Goal: Task Accomplishment & Management: Manage account settings

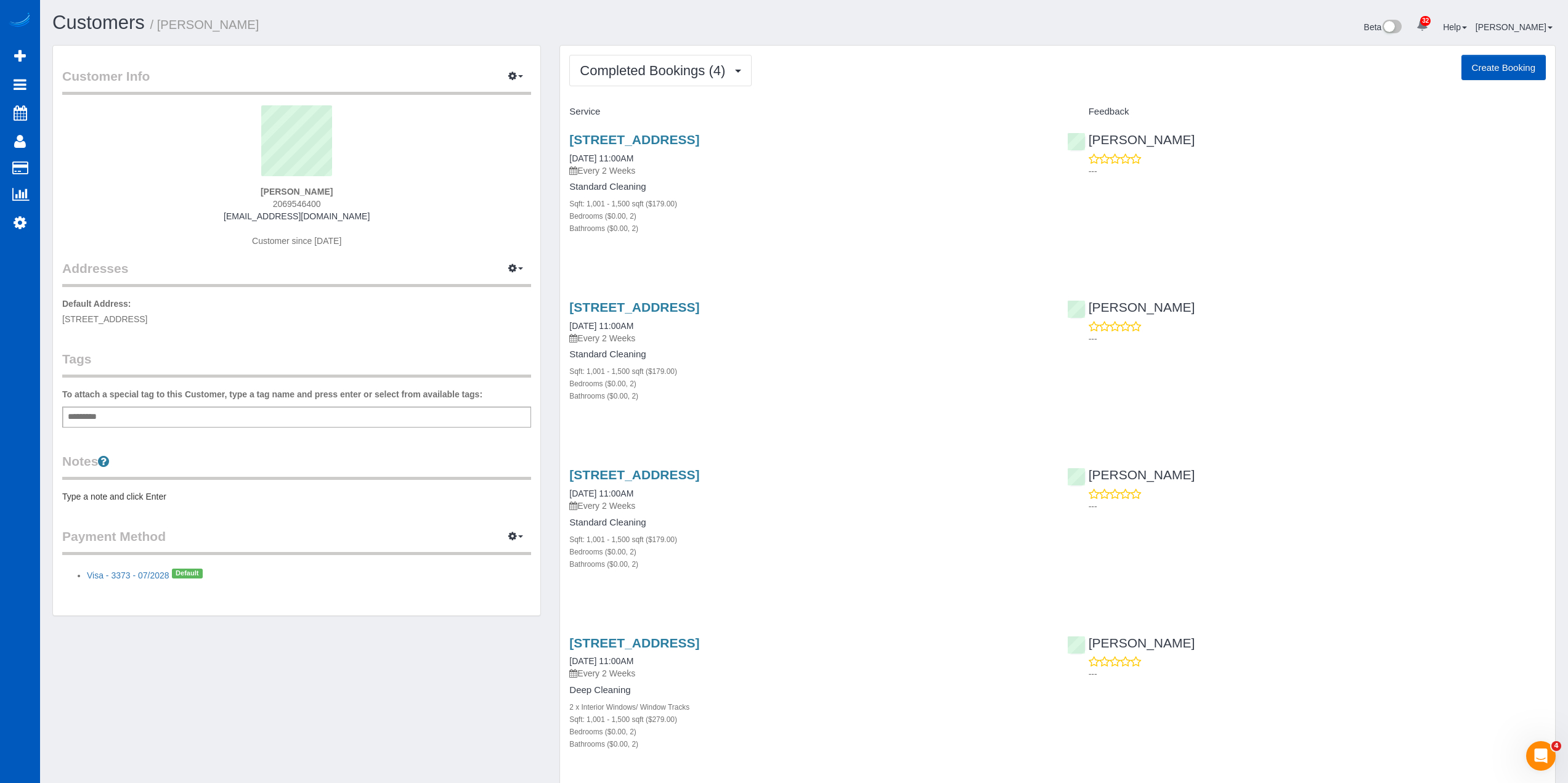
click at [147, 322] on span "2222 Dock Ave S, Unit 2B, Des Monies, WA 98198" at bounding box center [105, 319] width 85 height 10
click at [673, 55] on button "Completed Bookings (4)" at bounding box center [660, 71] width 182 height 31
click at [518, 270] on button "button" at bounding box center [515, 268] width 31 height 19
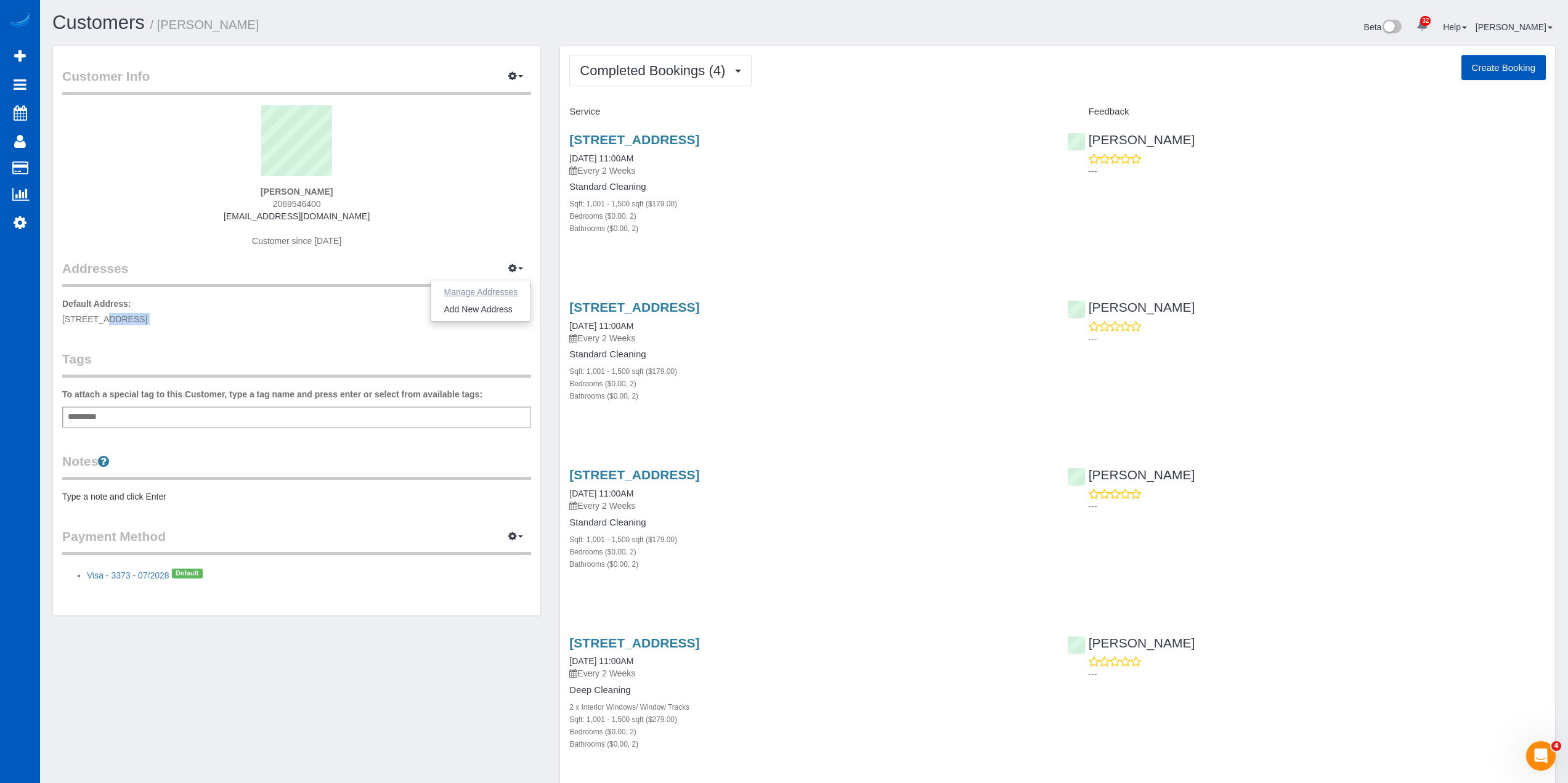
click at [512, 299] on button "Manage Addresses" at bounding box center [481, 292] width 100 height 17
select select "WA"
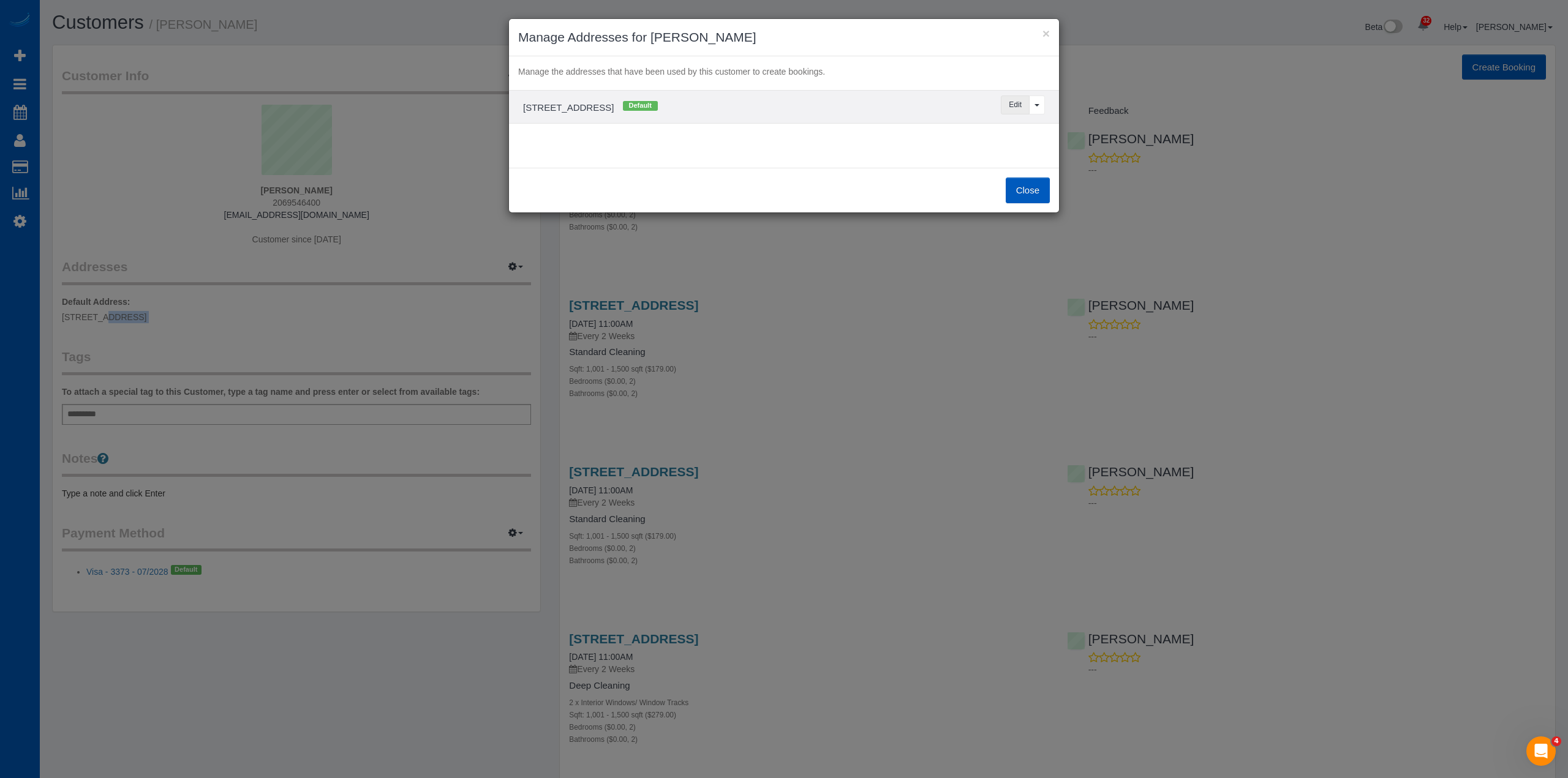
click at [1016, 100] on button "Edit" at bounding box center [1015, 105] width 28 height 19
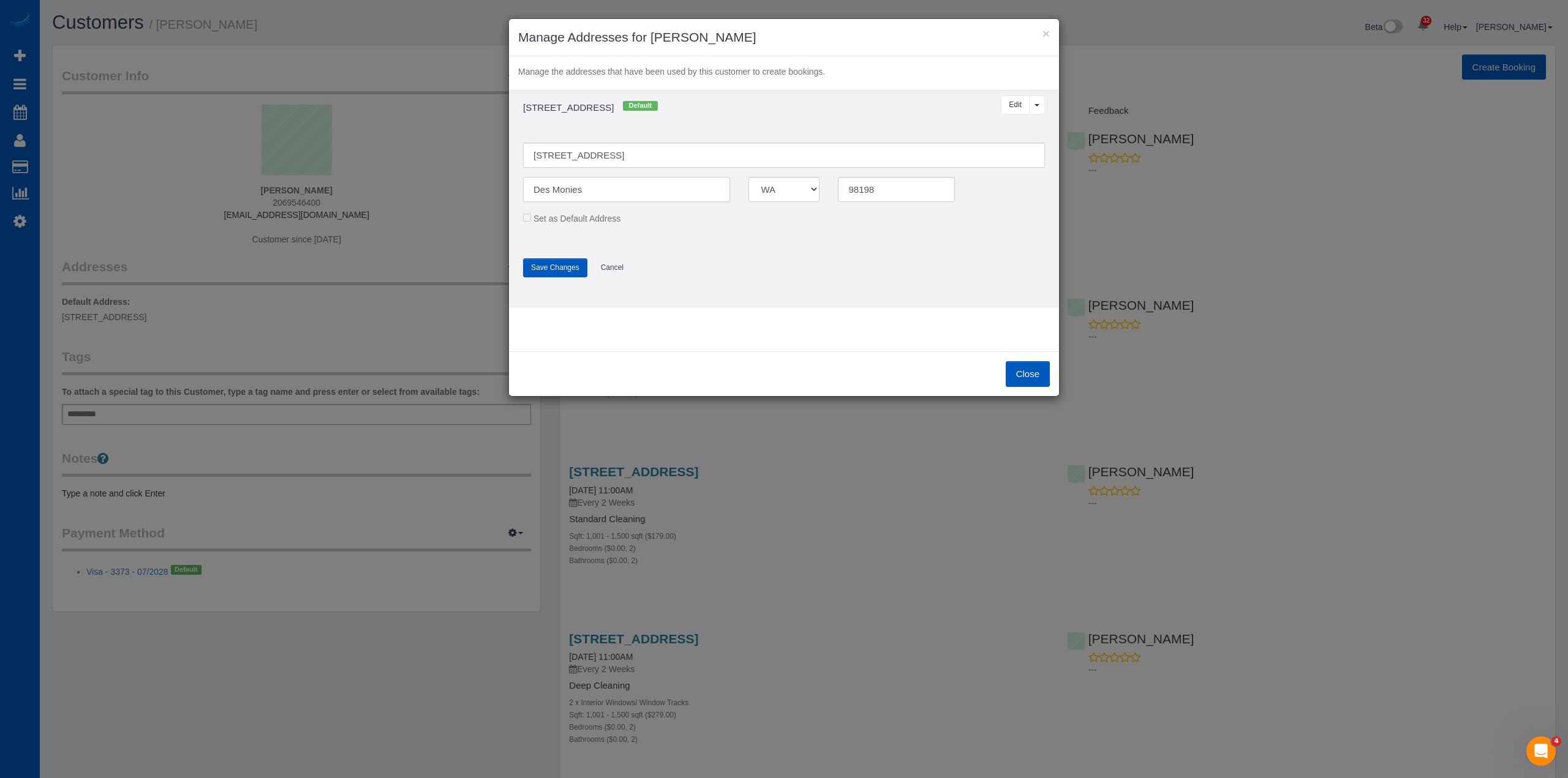
click at [572, 193] on input "Des Monies" at bounding box center [626, 189] width 207 height 25
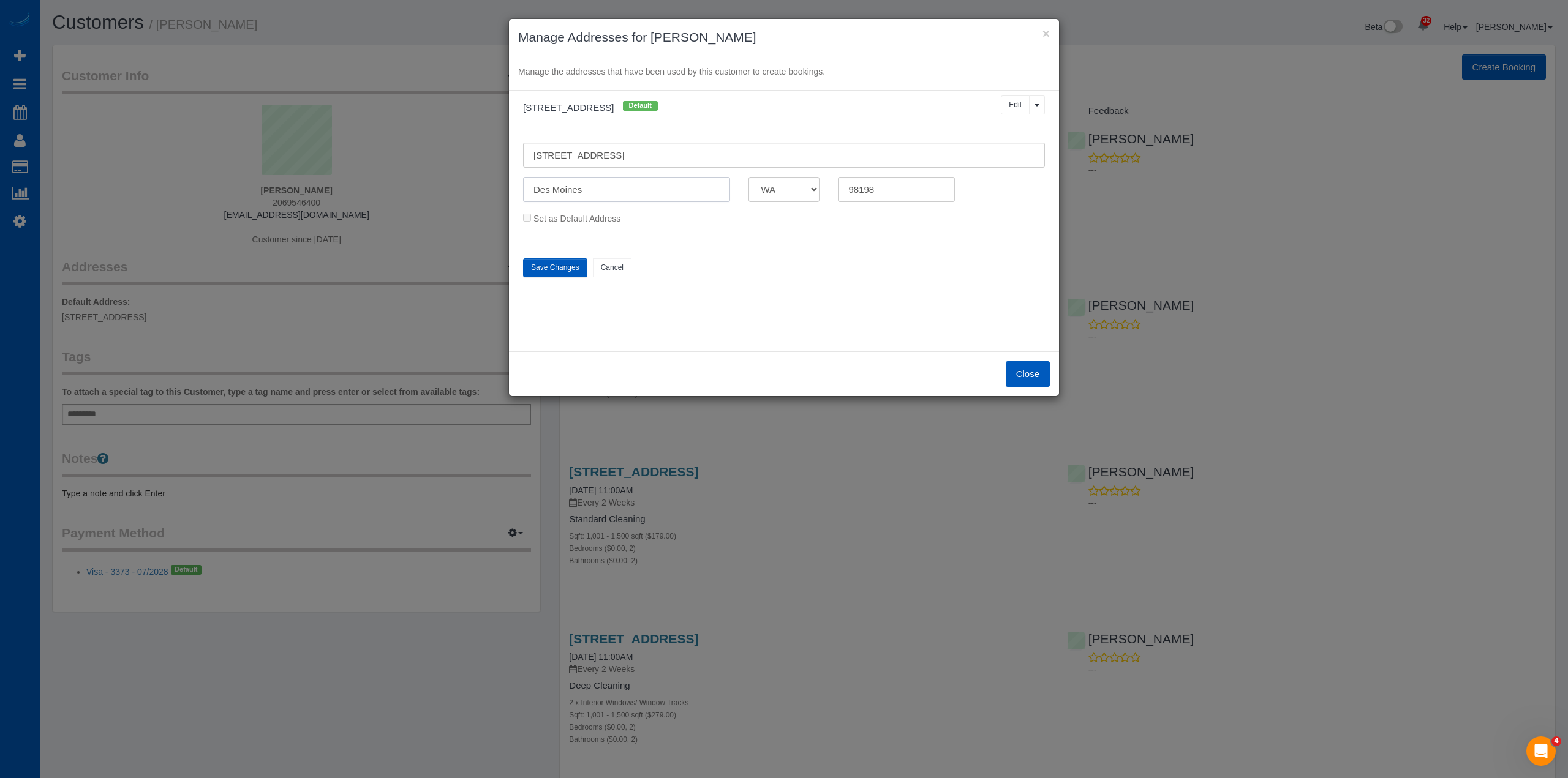
type input "Des Moines"
click at [1020, 382] on button "Close" at bounding box center [1028, 374] width 44 height 26
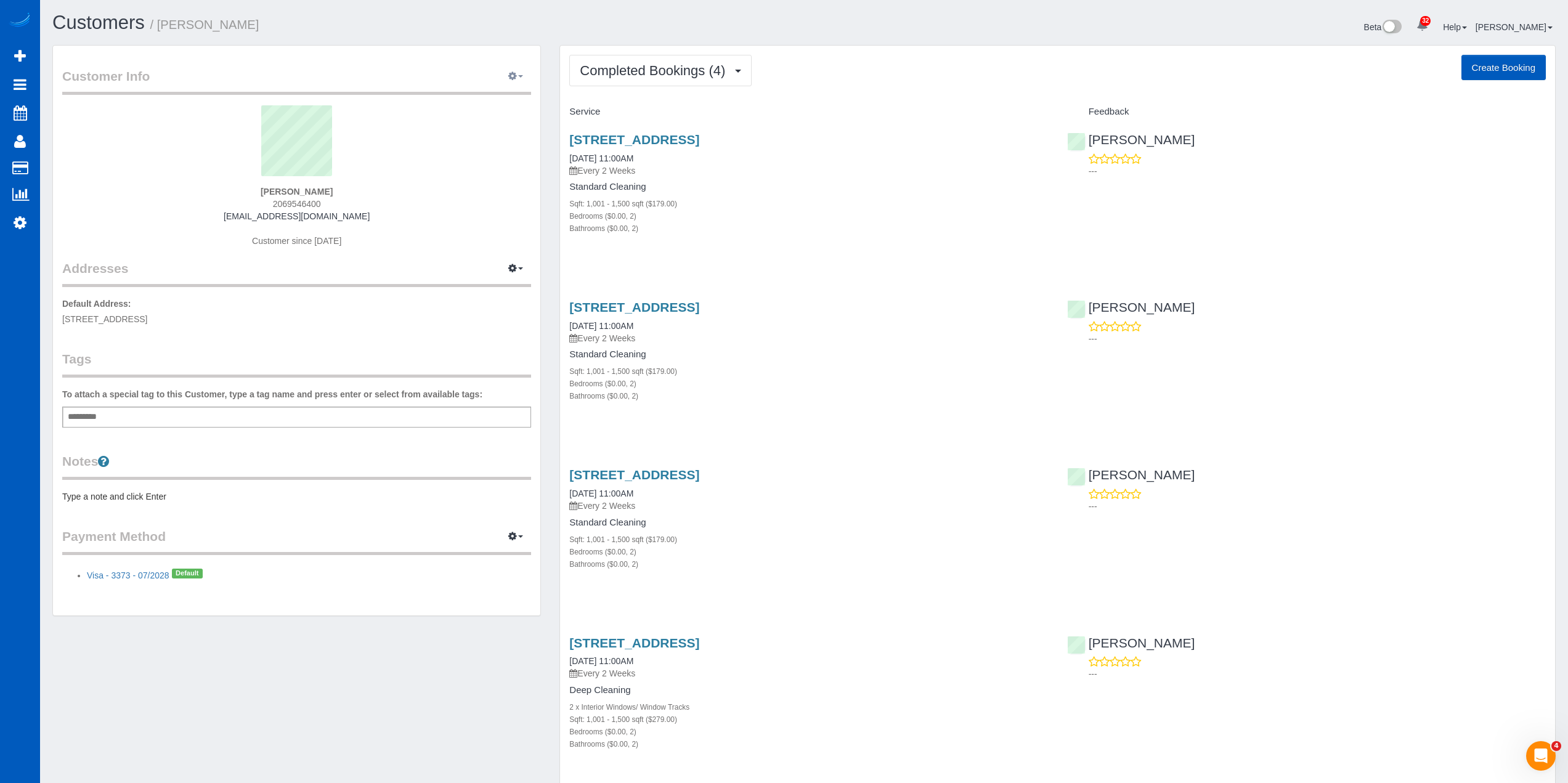
click at [520, 75] on button "button" at bounding box center [515, 76] width 31 height 19
click at [500, 98] on link "Edit Contact Info" at bounding box center [477, 99] width 107 height 16
select select "WA"
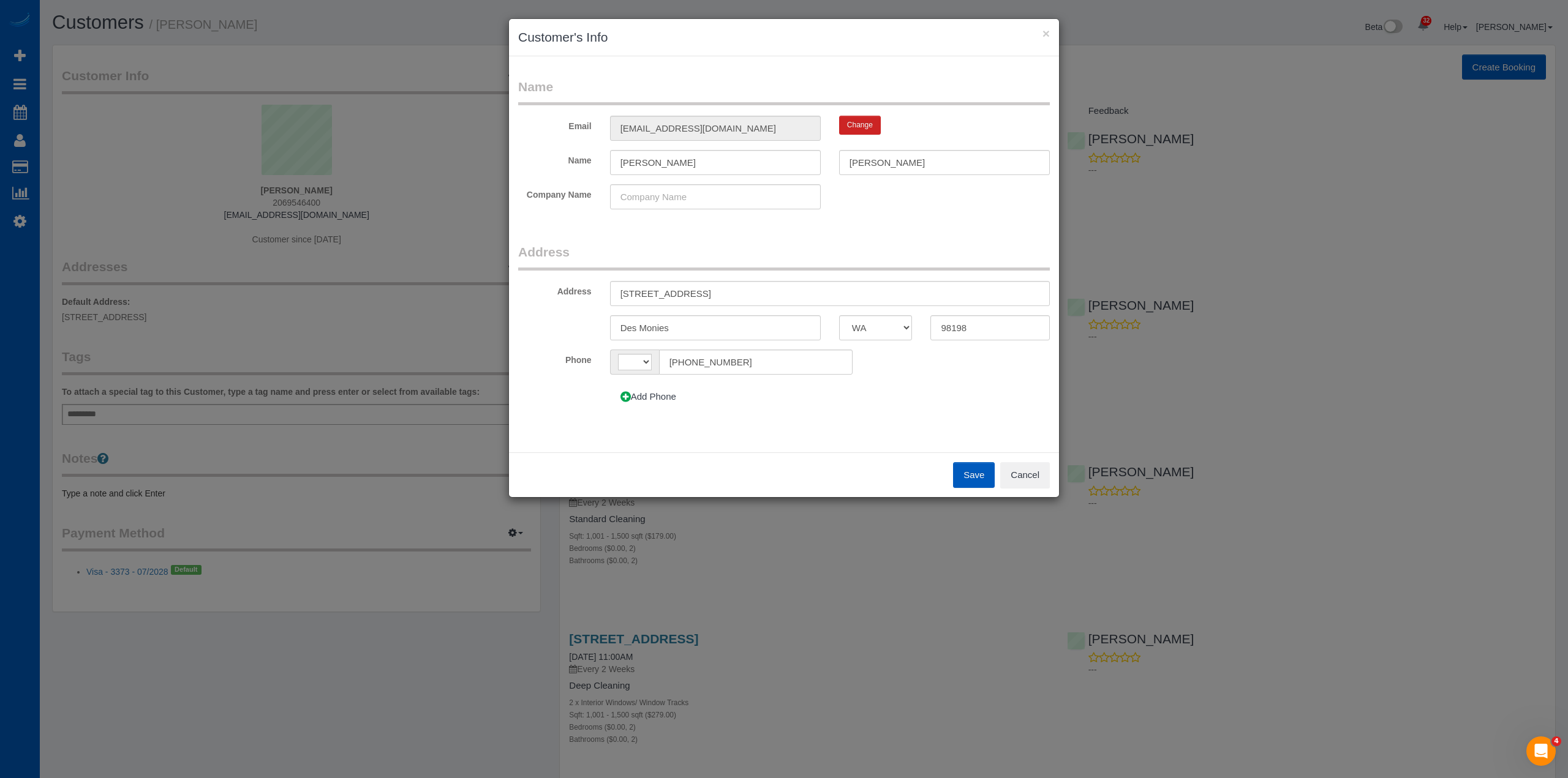
select select "string:[GEOGRAPHIC_DATA]"
click at [661, 330] on input "Des Monies" at bounding box center [716, 328] width 211 height 25
type input "Des Moines"
click at [973, 474] on button "Save" at bounding box center [974, 475] width 42 height 26
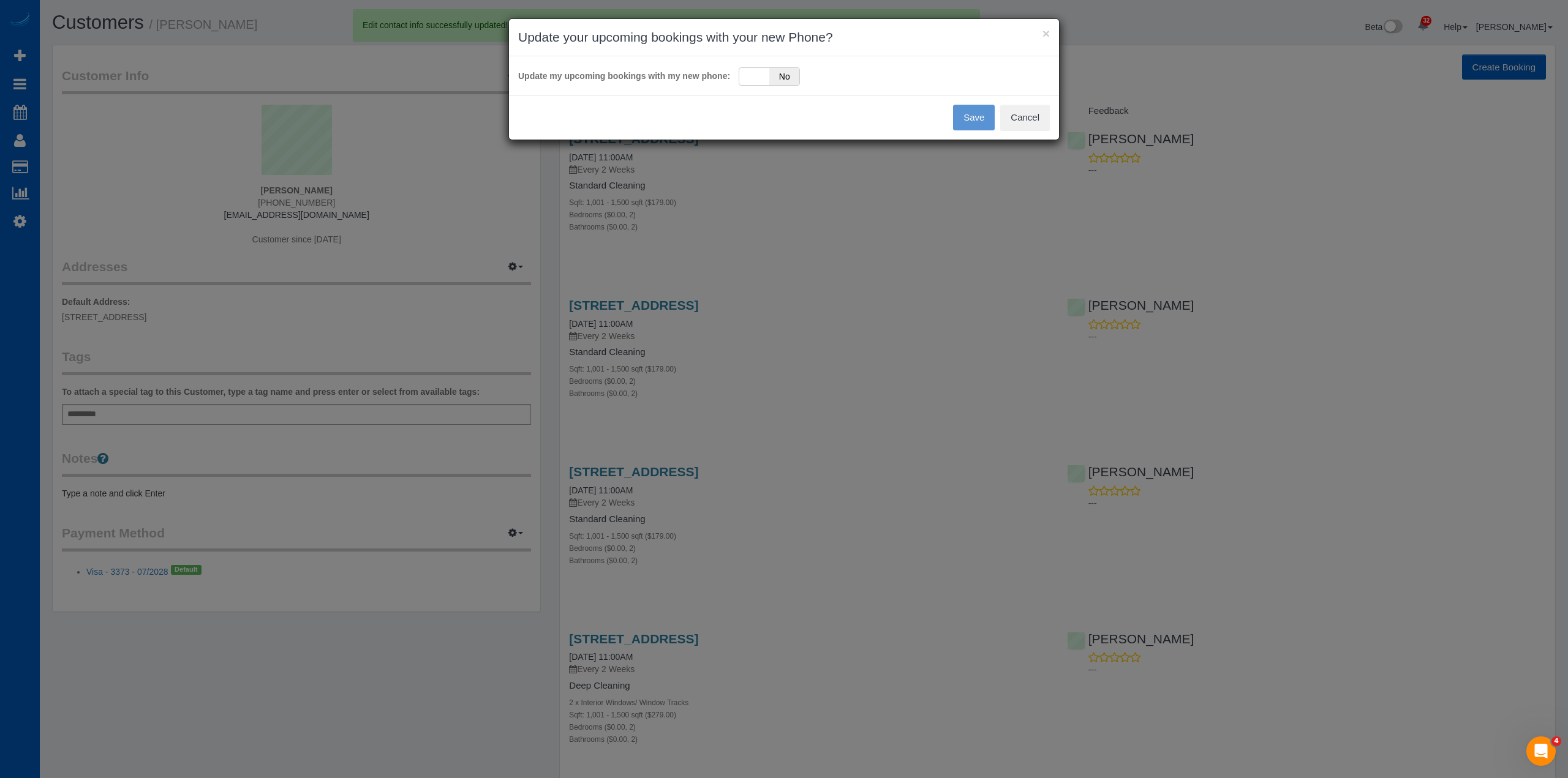
click at [970, 112] on div "Save Cancel" at bounding box center [784, 117] width 550 height 44
click at [1029, 115] on button "Cancel" at bounding box center [1025, 117] width 49 height 26
click at [770, 81] on div "Yes No" at bounding box center [777, 76] width 61 height 18
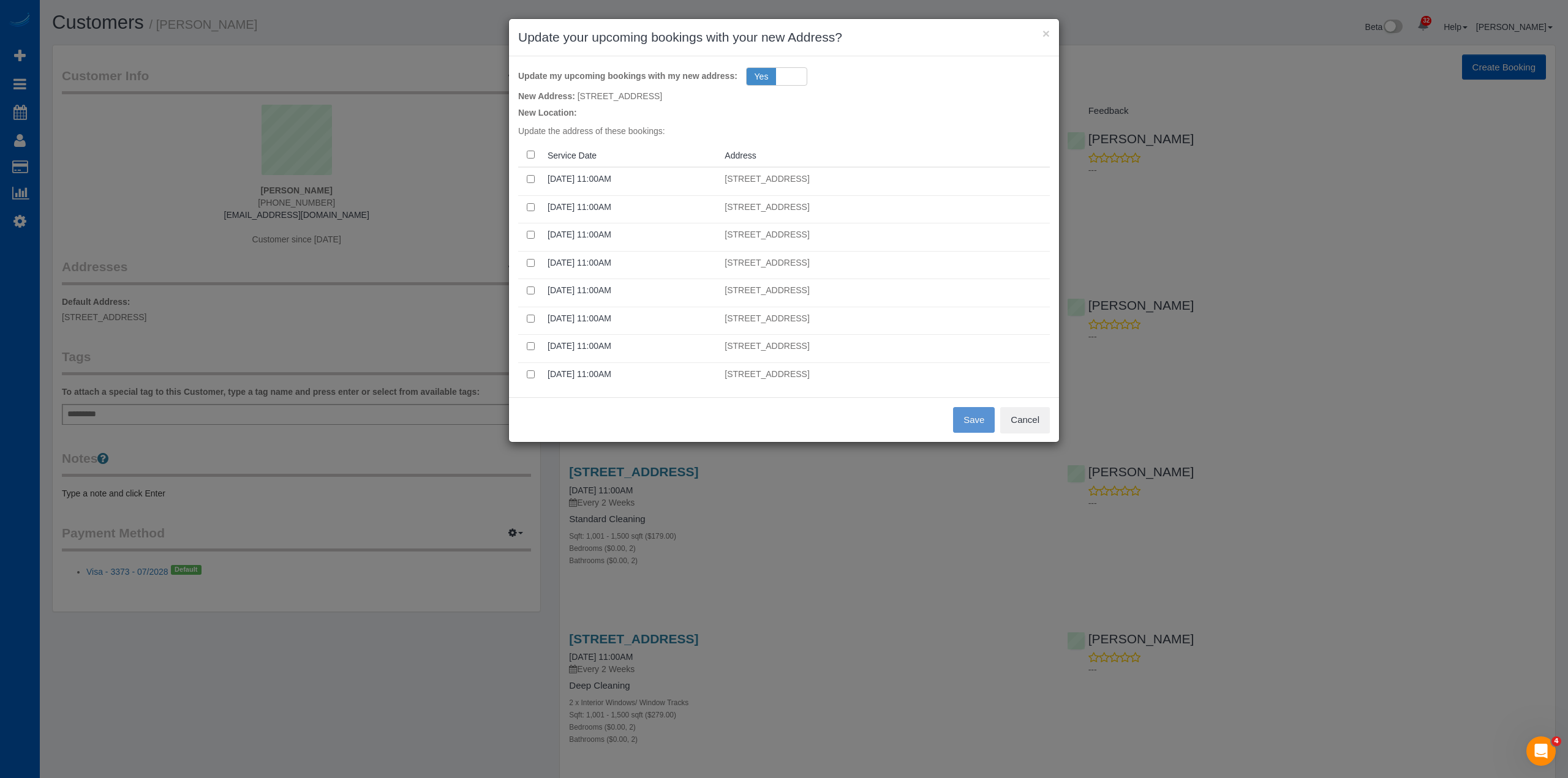
click at [534, 150] on th at bounding box center [530, 155] width 24 height 24
click at [975, 425] on button "Save" at bounding box center [974, 420] width 42 height 26
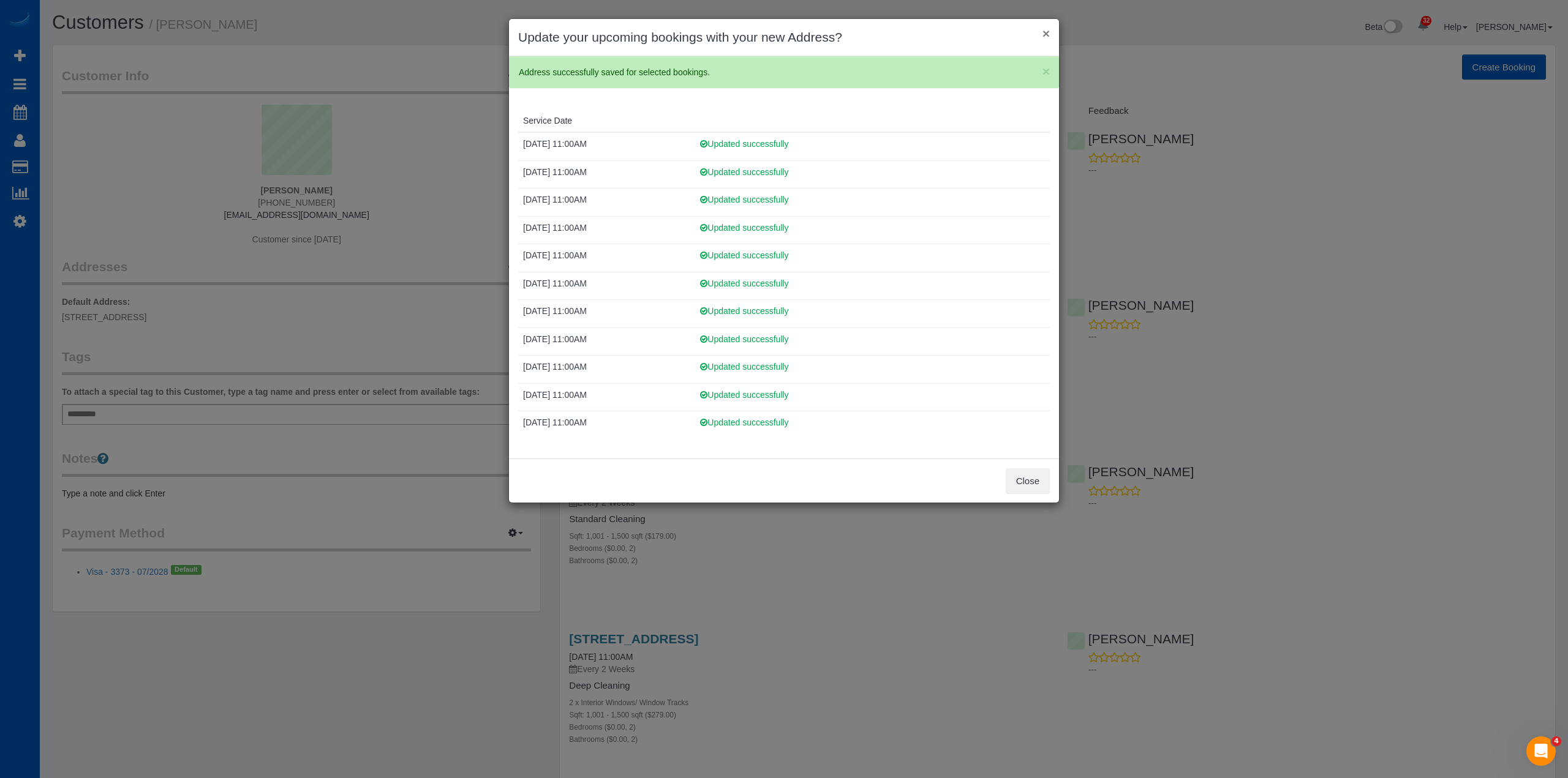
click at [1043, 33] on button "×" at bounding box center [1046, 33] width 8 height 13
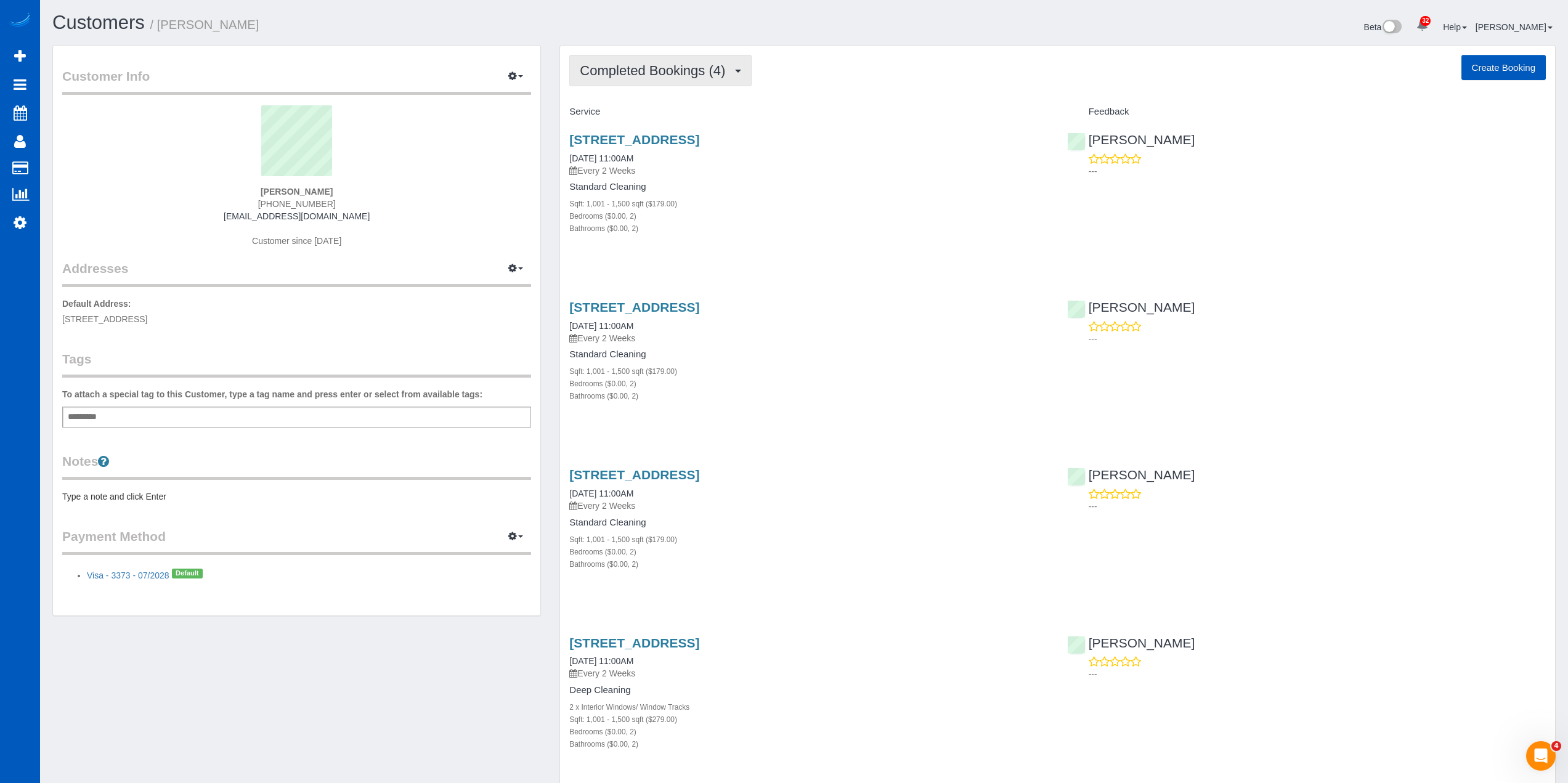
click at [648, 72] on span "Completed Bookings (4)" at bounding box center [655, 71] width 152 height 15
click at [648, 112] on link "Upcoming Bookings (11)" at bounding box center [635, 115] width 130 height 16
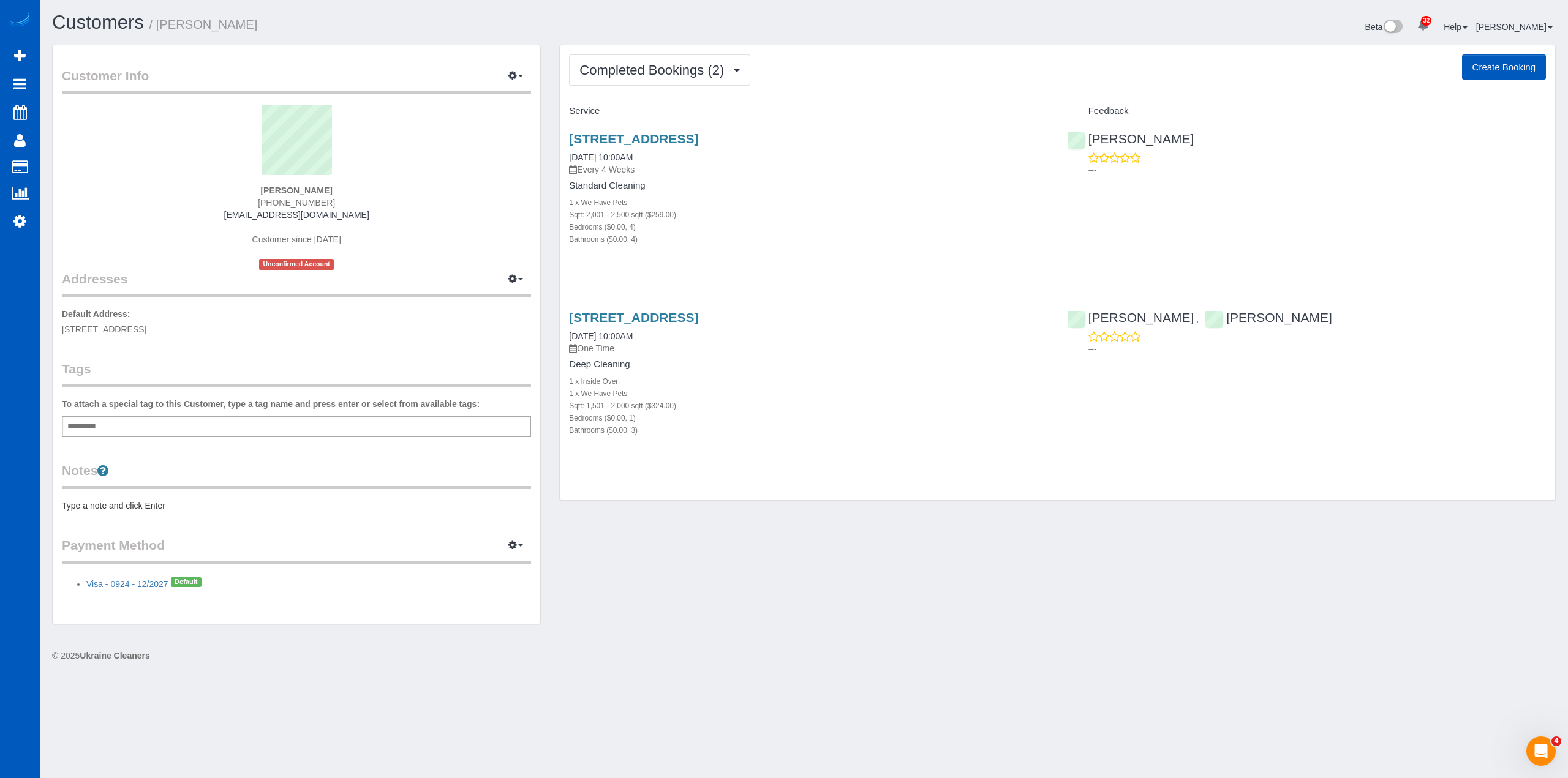
drag, startPoint x: 216, startPoint y: 331, endPoint x: 60, endPoint y: 335, distance: 156.1
click at [60, 335] on div "Customer Info Edit Contact Info Send Message Email Preferences Special Sales Ta…" at bounding box center [296, 335] width 487 height 579
click at [691, 73] on span "Completed Bookings (2)" at bounding box center [655, 70] width 151 height 15
click at [845, 69] on div "Completed Bookings (2) Completed Bookings (2) Upcoming Bookings (0) Cancelled B…" at bounding box center [1057, 70] width 977 height 31
click at [674, 76] on span "Completed Bookings (2)" at bounding box center [655, 70] width 151 height 15
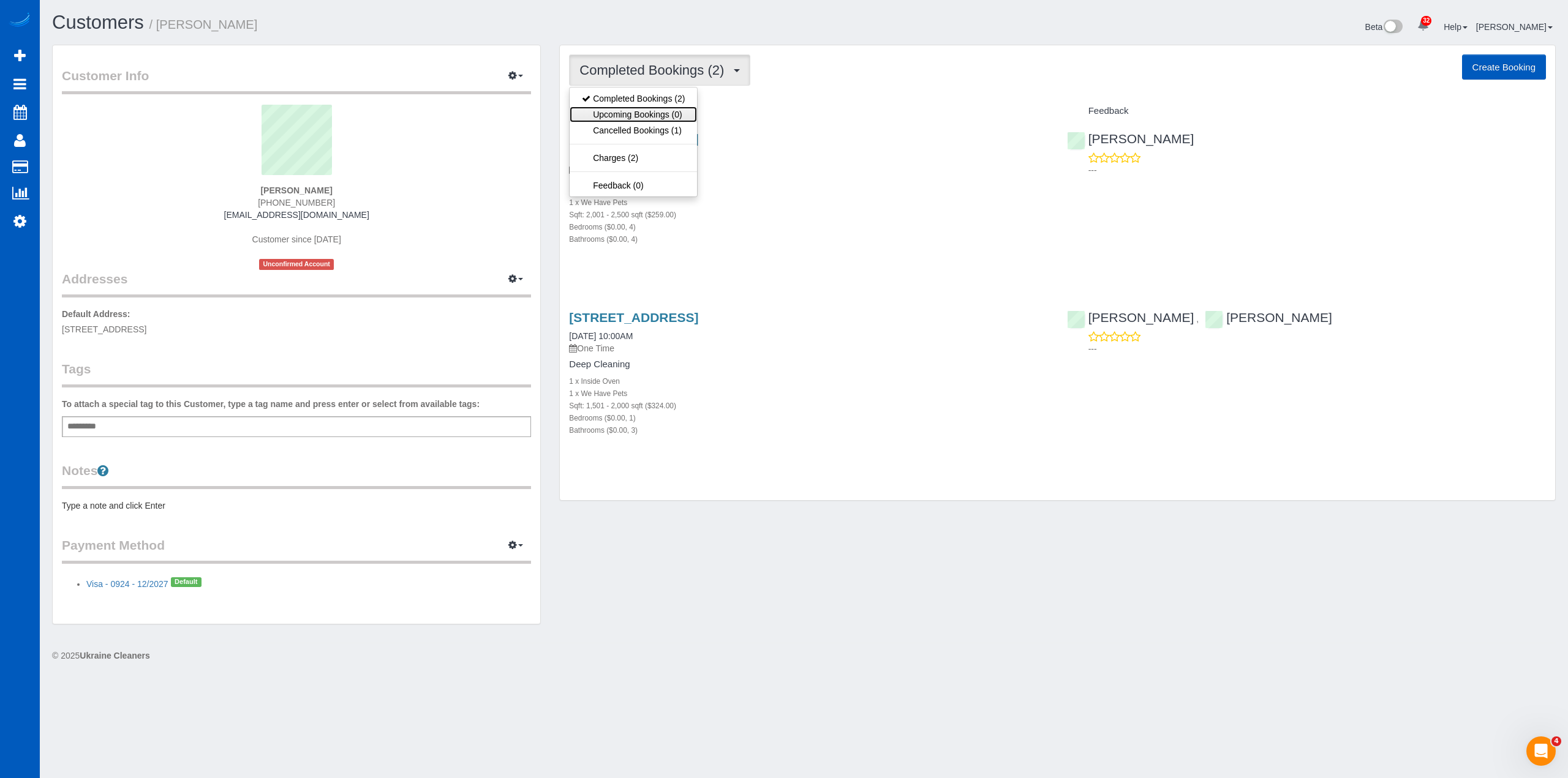
click at [659, 112] on link "Upcoming Bookings (0)" at bounding box center [634, 115] width 128 height 16
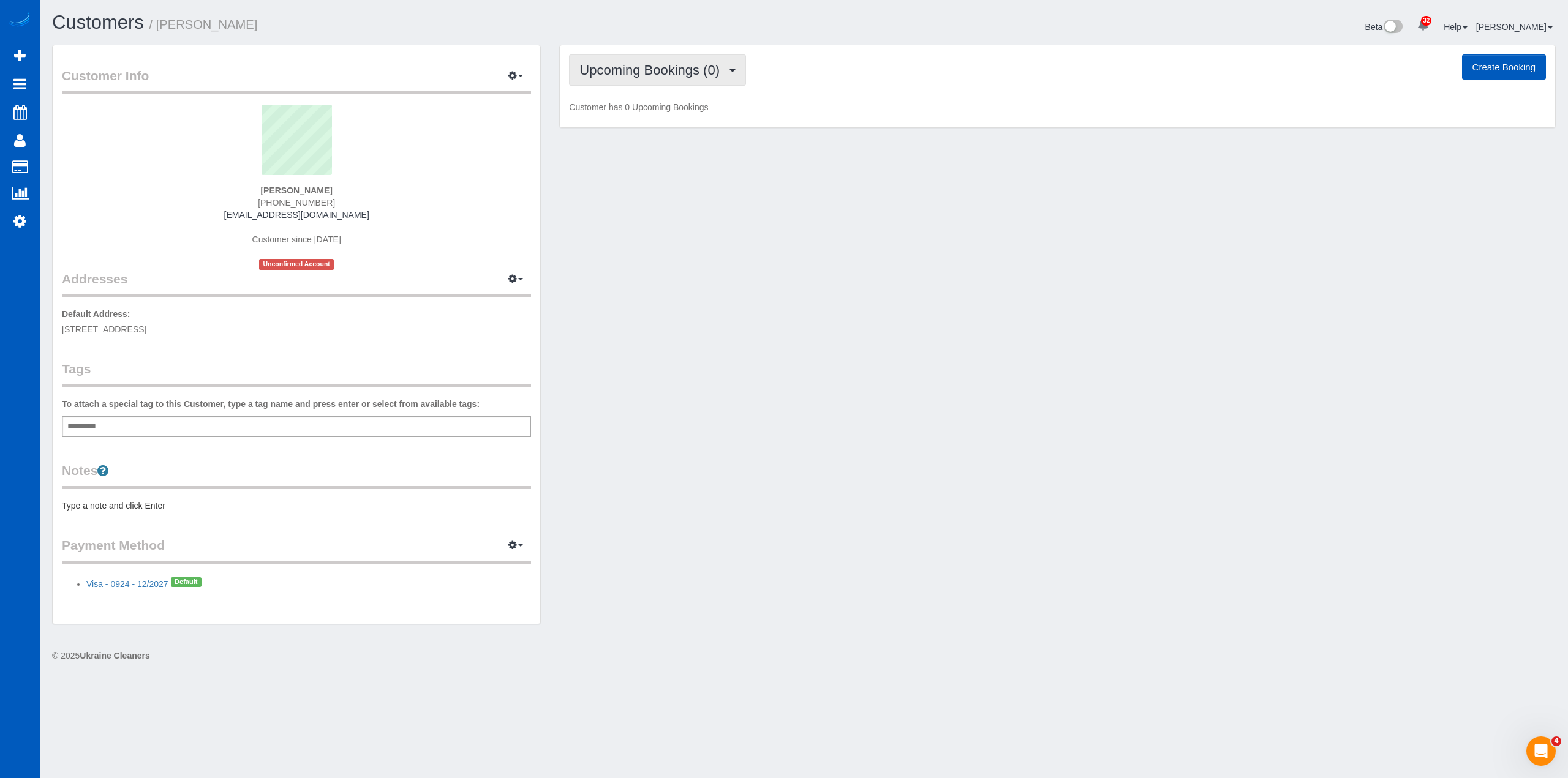
click at [692, 78] on button "Upcoming Bookings (0)" at bounding box center [657, 70] width 177 height 31
click at [669, 135] on link "Cancelled Bookings (1)" at bounding box center [634, 130] width 128 height 16
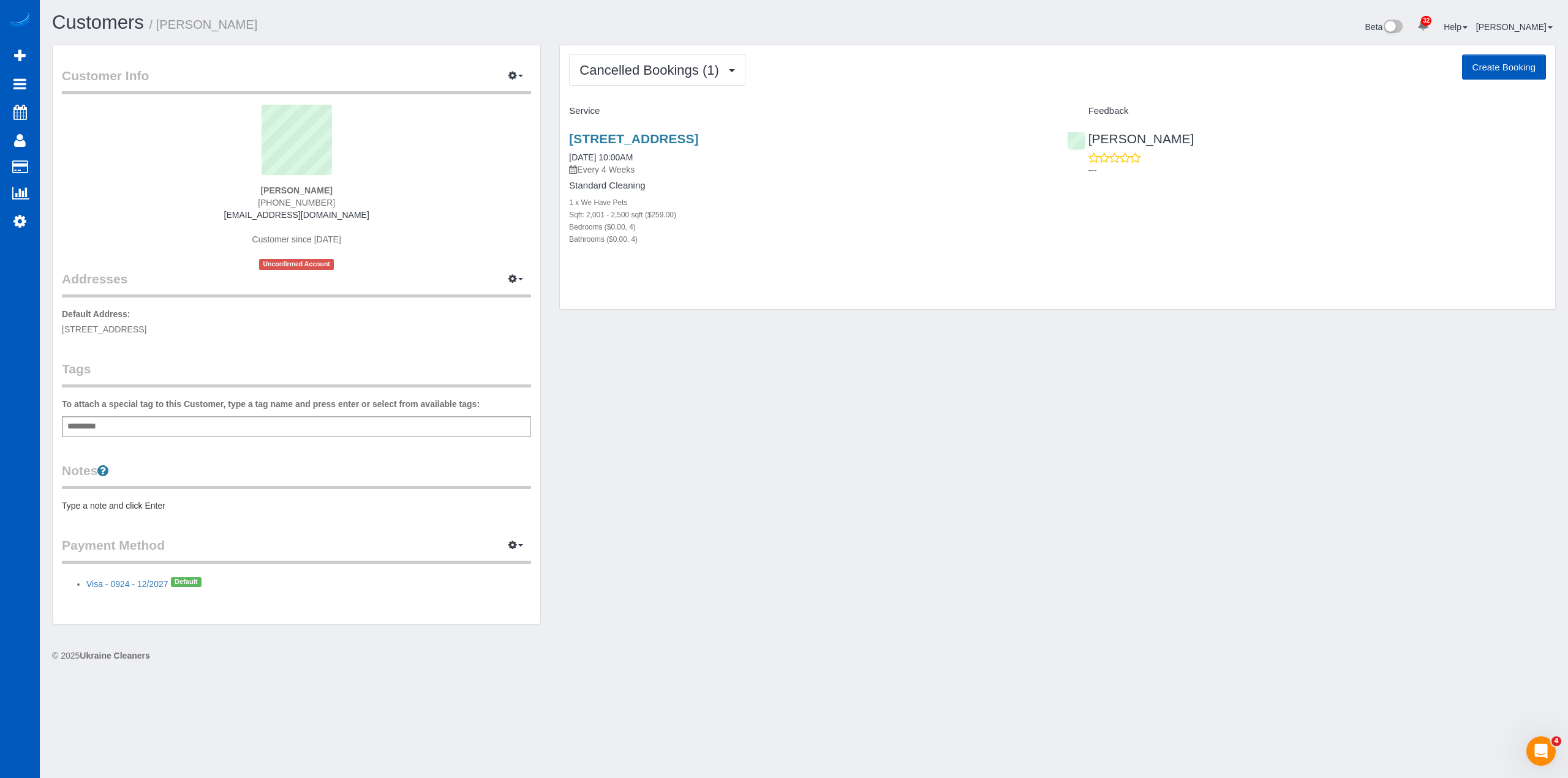
click at [900, 42] on div "Beta 32 Your Notifications You have 0 alerts × You have 1 to charge for 09/01/2…" at bounding box center [1184, 28] width 761 height 33
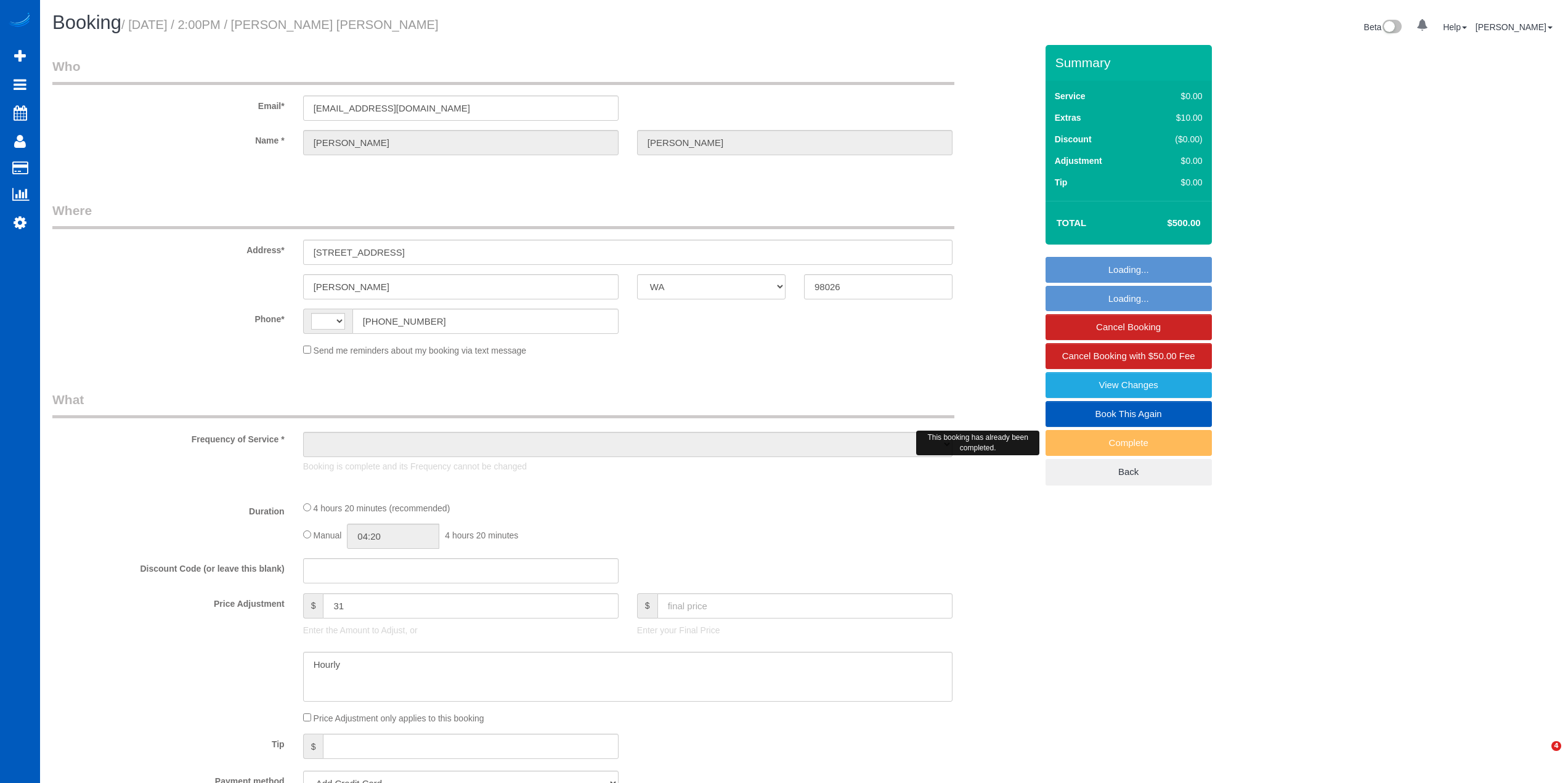
select select "WA"
select select "string:[GEOGRAPHIC_DATA]"
select select "string:fspay-e57d1da3-a2b0-4ad0-85a2-ed52c4e30576"
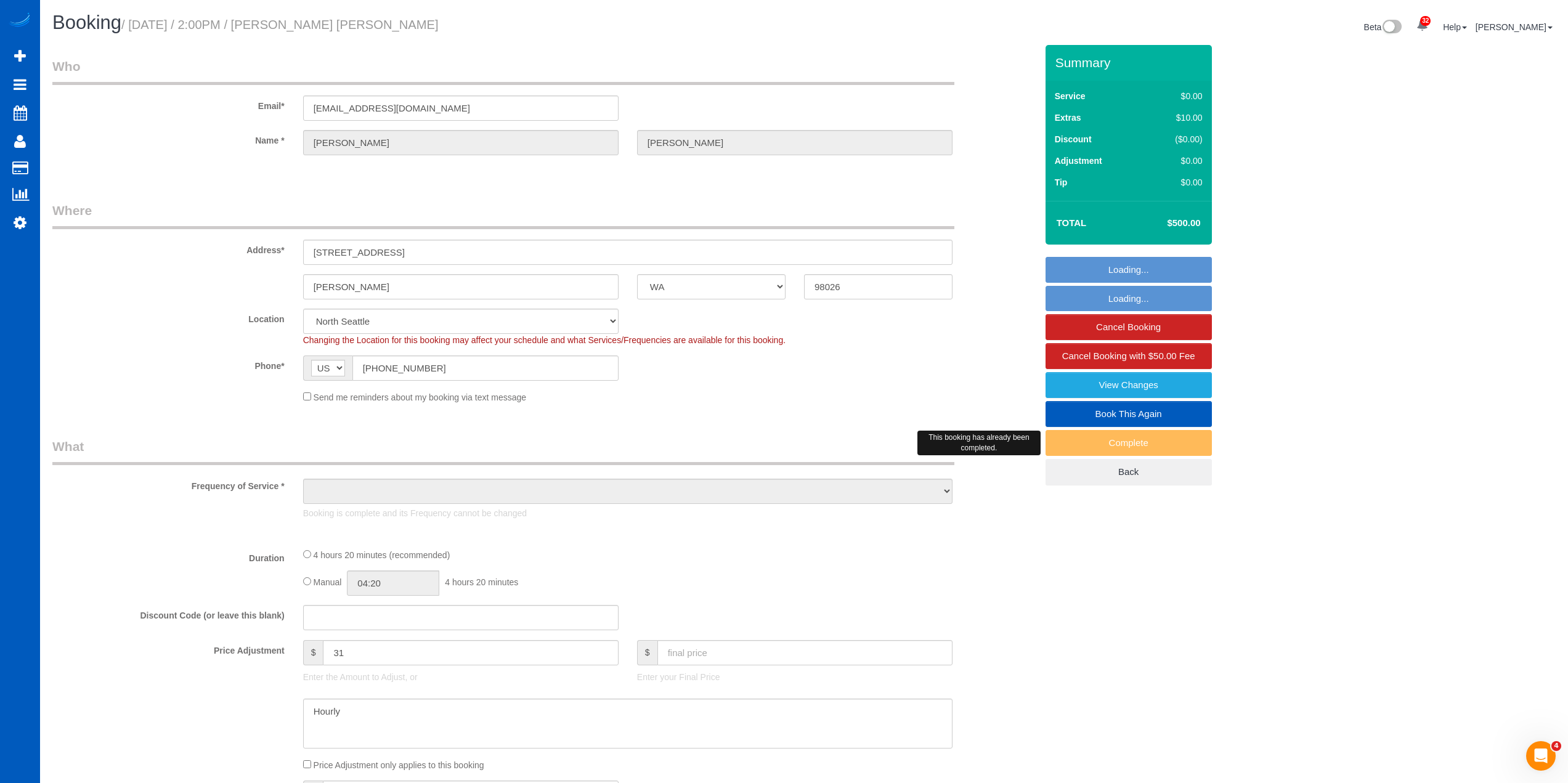
select select "object:1190"
select select "199"
select select "1501"
select select "3"
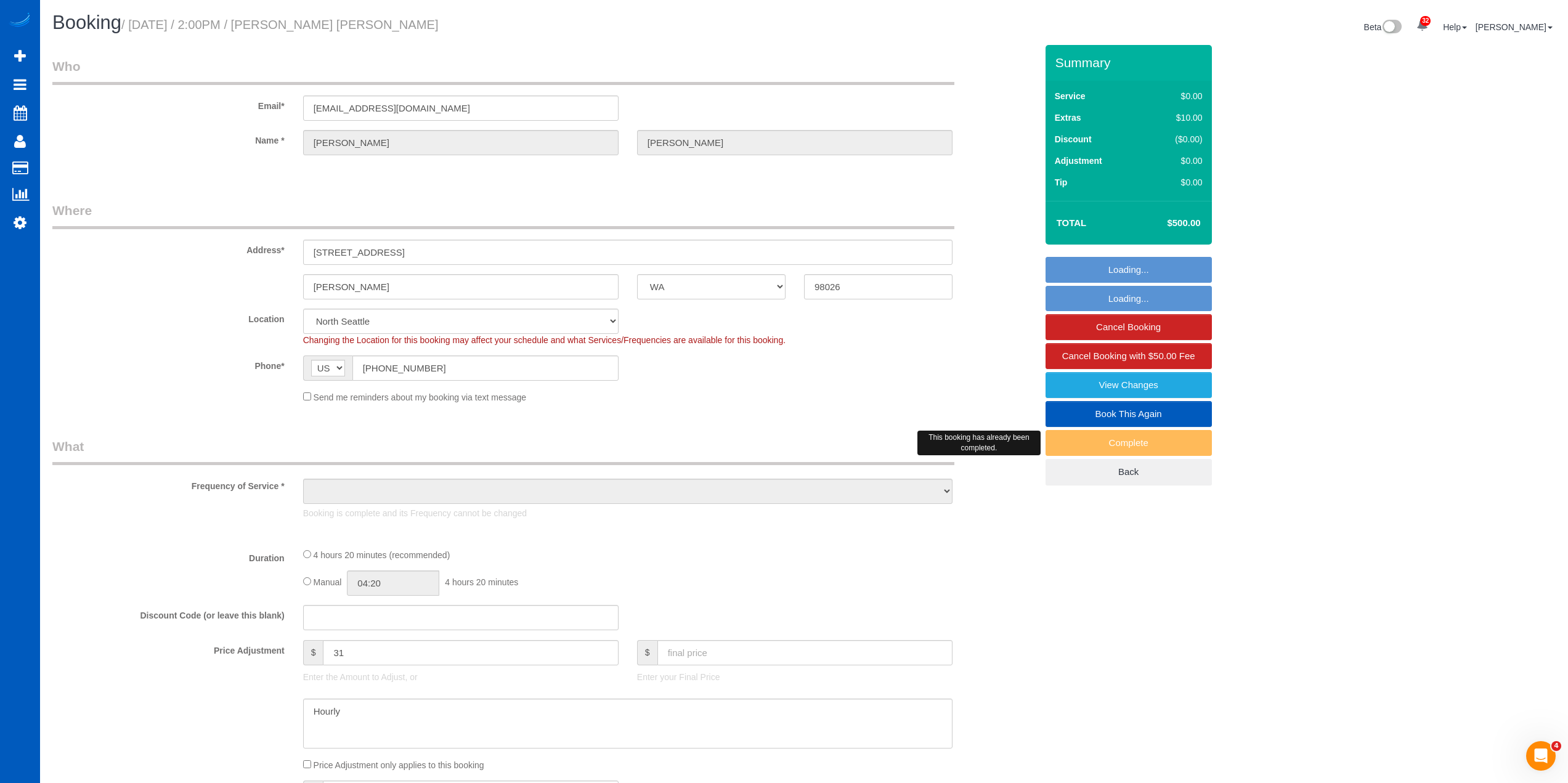
select select "spot1"
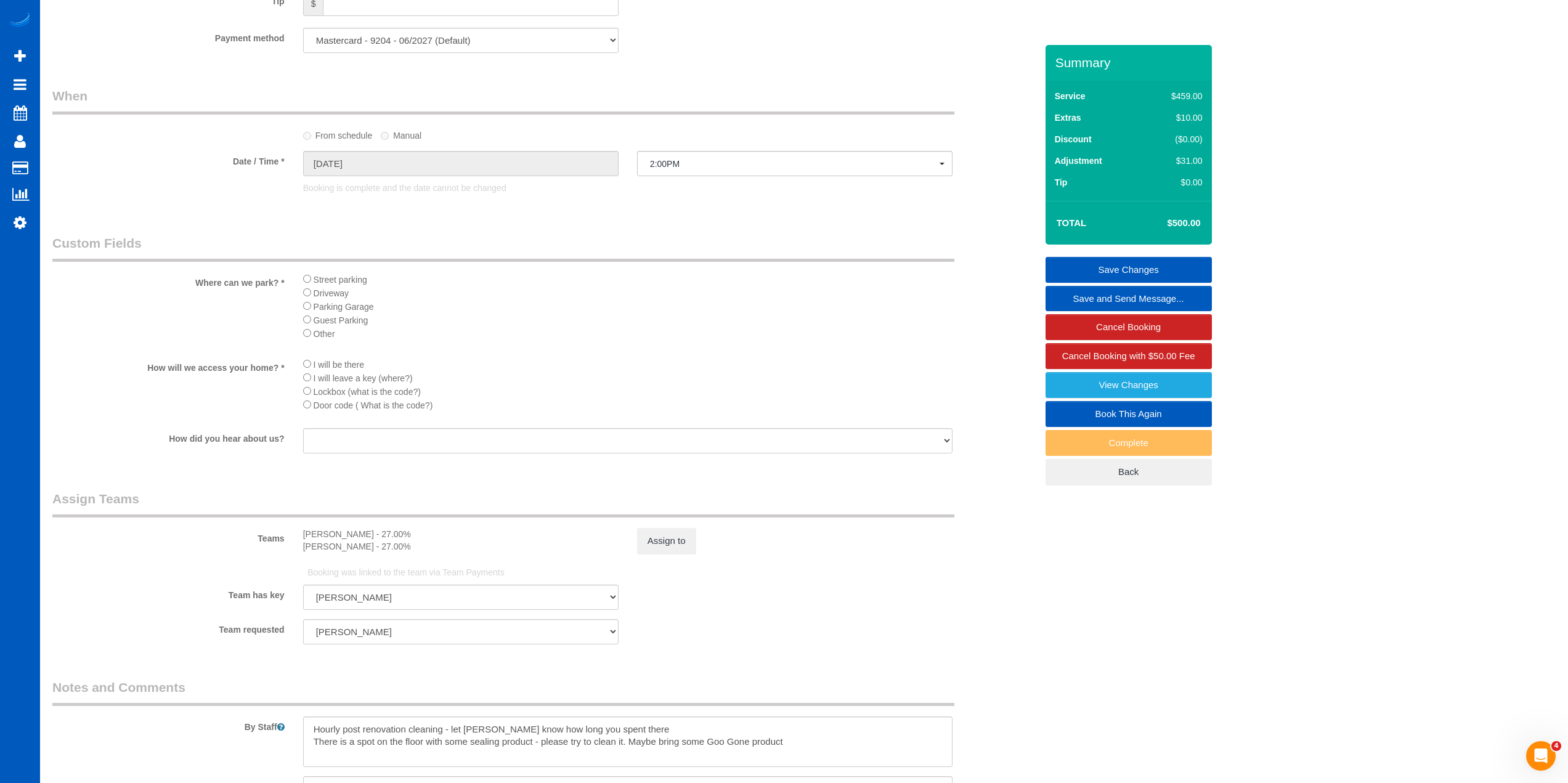
scroll to position [1372, 0]
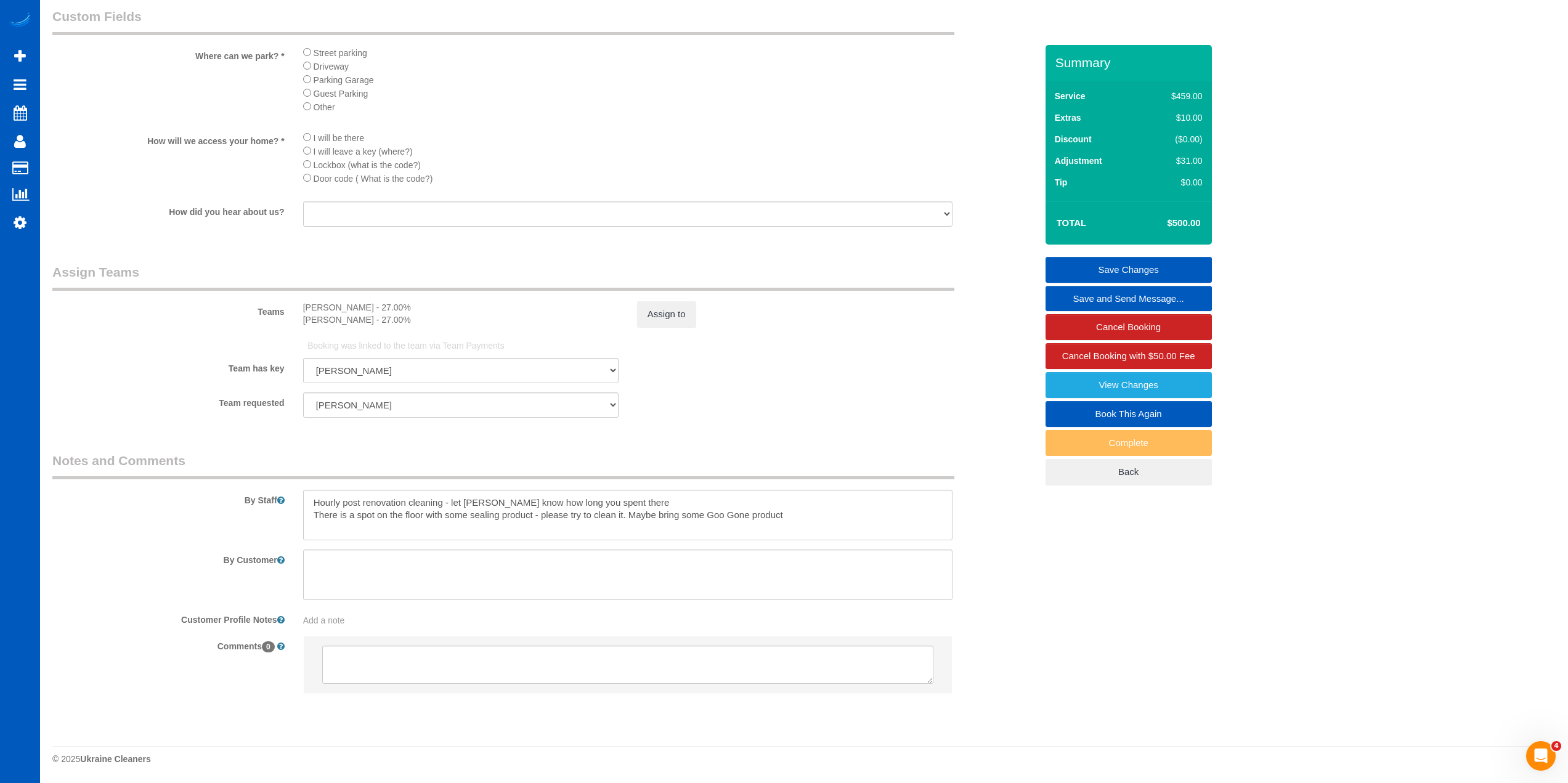
click at [791, 401] on div "Team requested Viktoriia Zhukovska Vira Zhukovska Alona Tarasiuk Alona Vikhliai…" at bounding box center [544, 405] width 1002 height 25
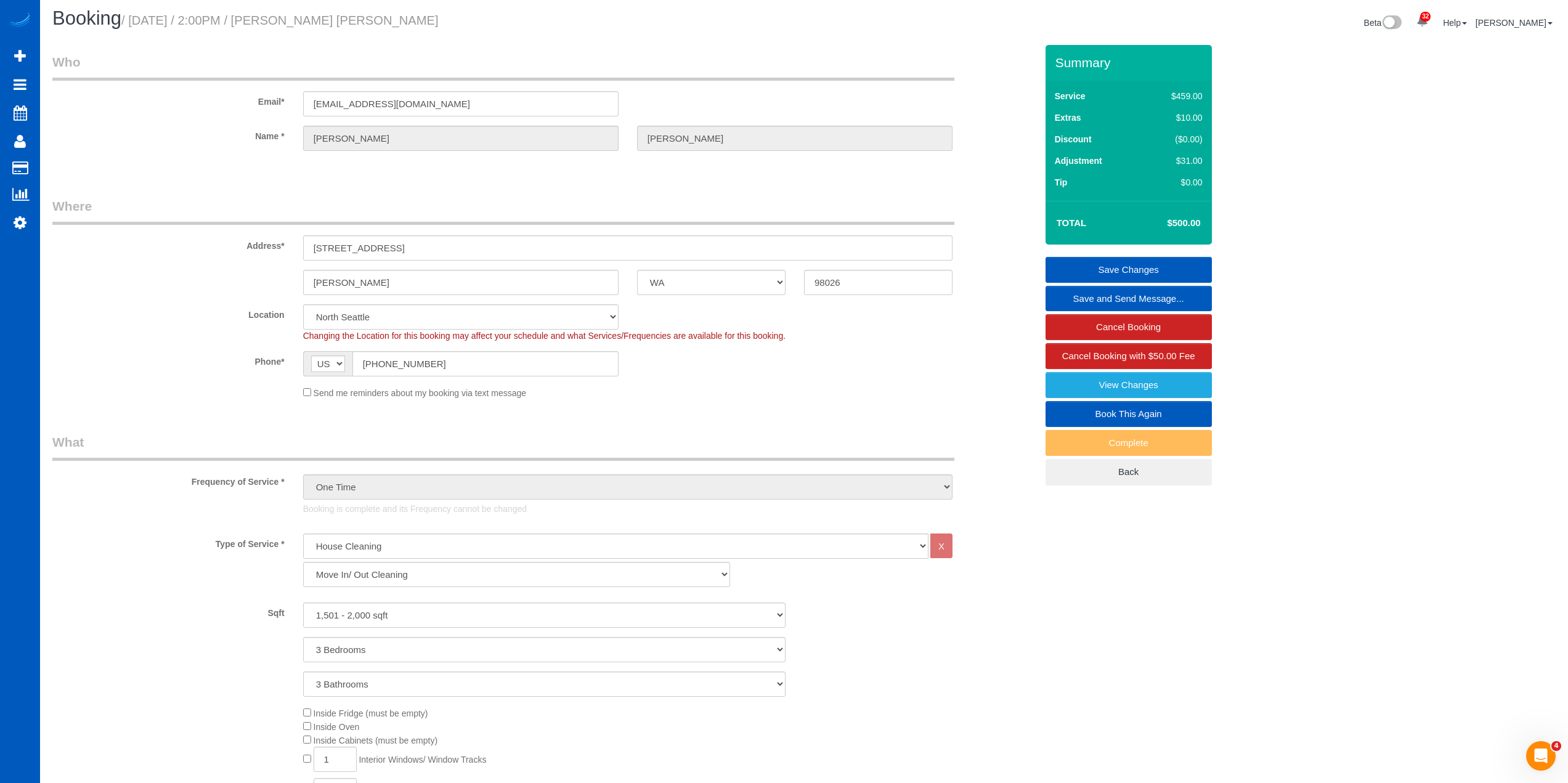
scroll to position [0, 0]
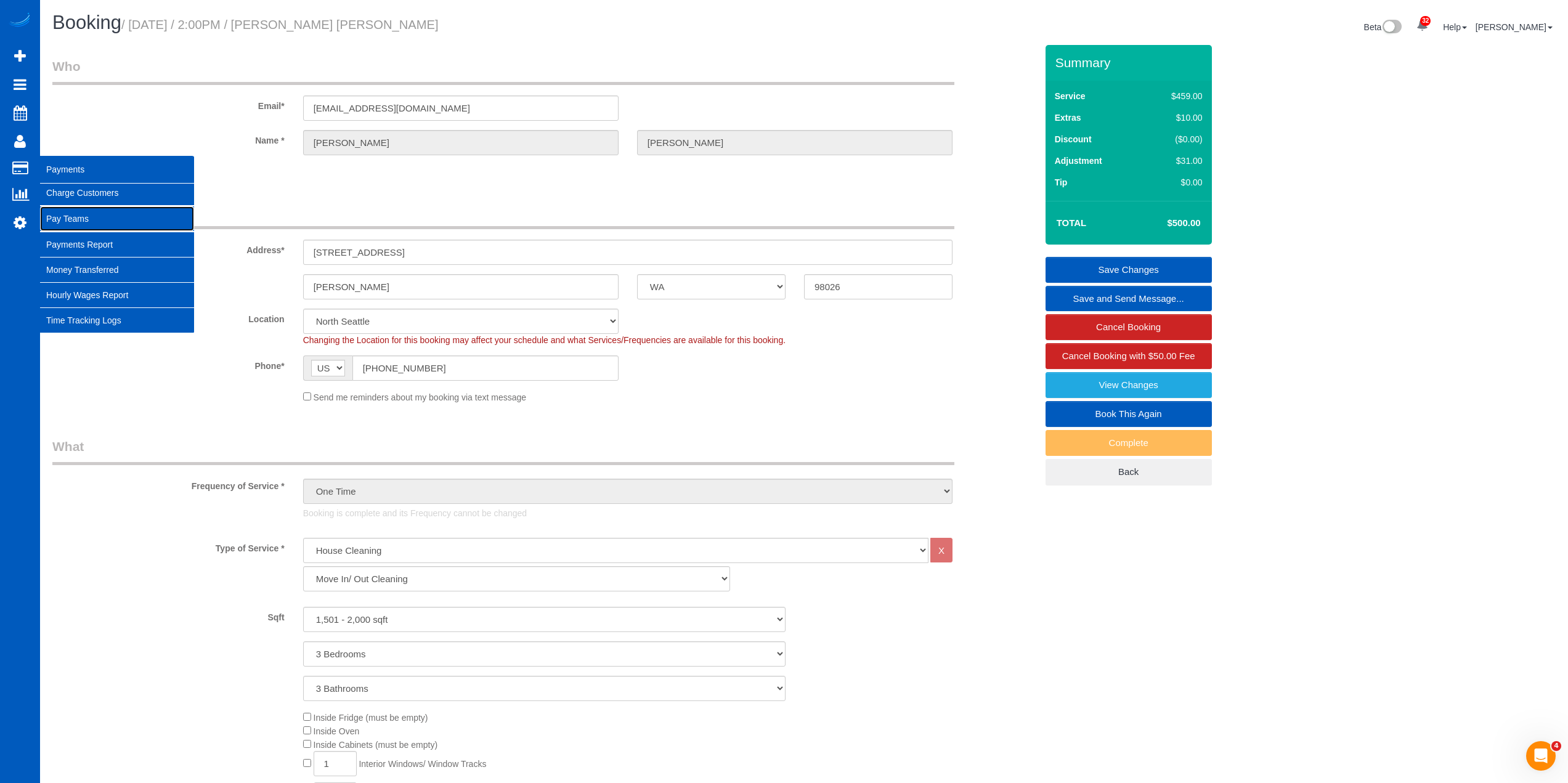
click at [85, 212] on link "Pay Teams" at bounding box center [117, 219] width 154 height 24
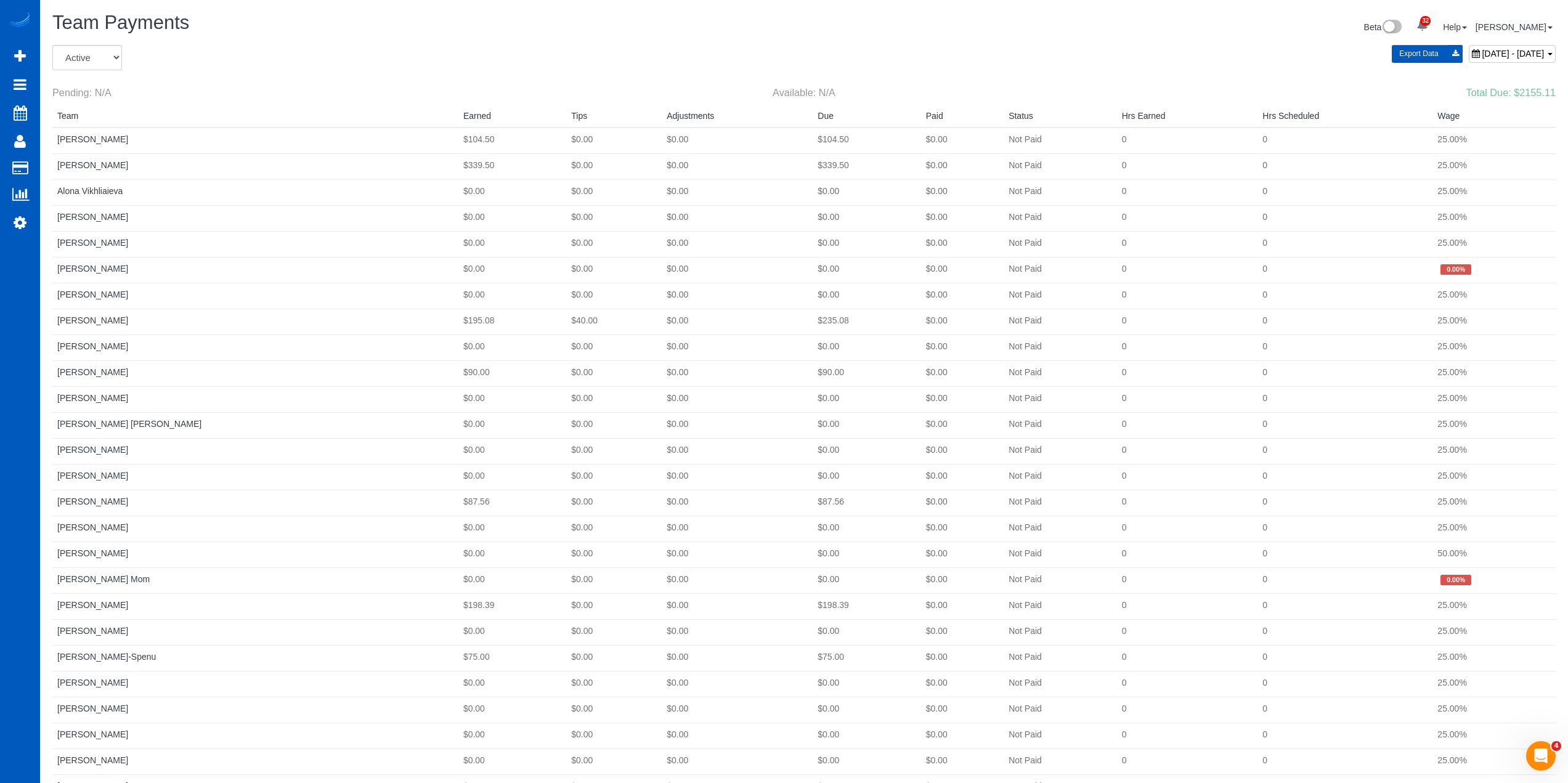
click at [1482, 54] on span "August 31, 2025 - September 06, 2025" at bounding box center [1513, 54] width 62 height 10
type input "**********"
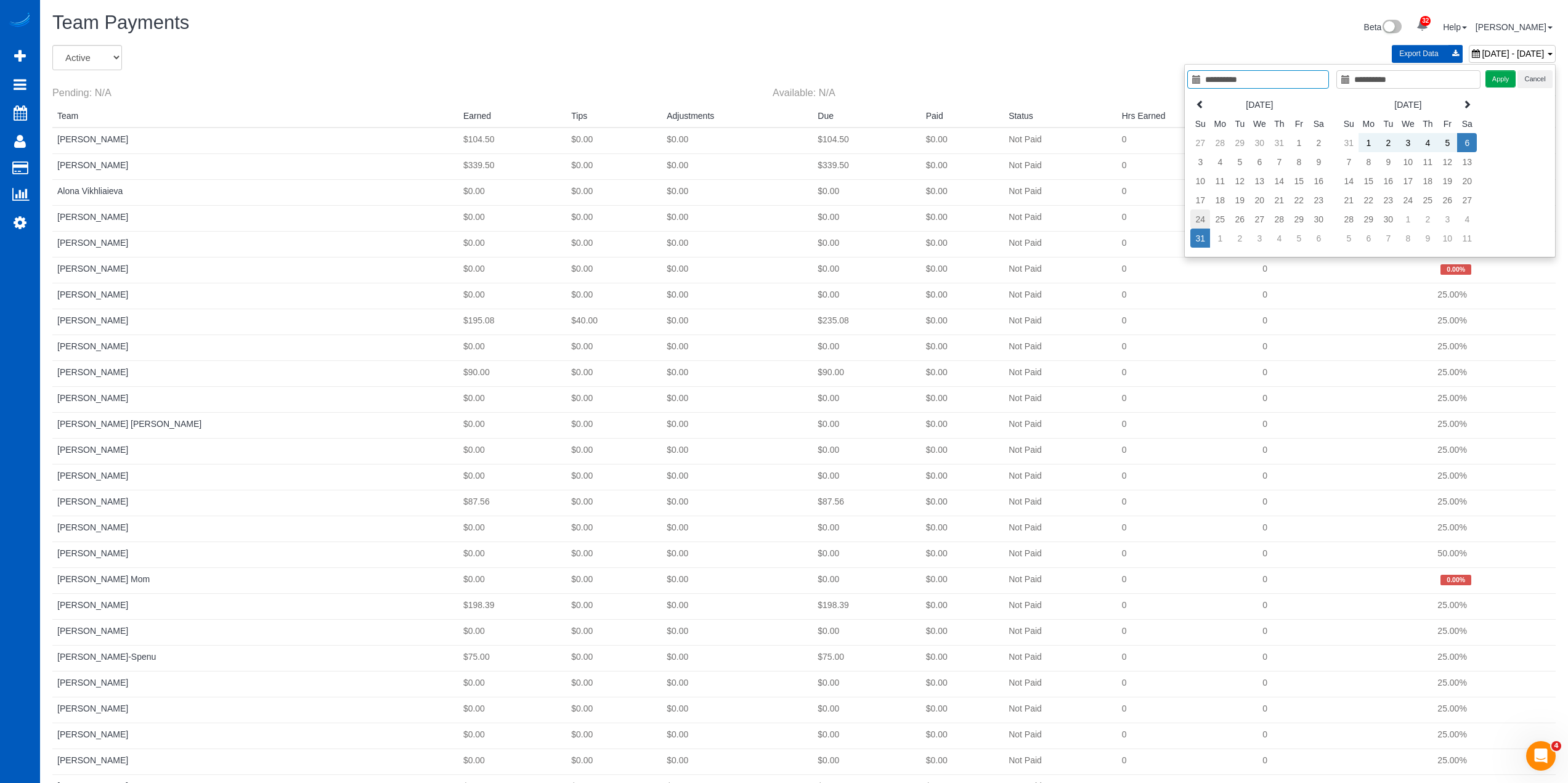
type input "**********"
click at [1203, 216] on td "24" at bounding box center [1201, 219] width 20 height 19
type input "**********"
click at [1313, 219] on td "30" at bounding box center [1319, 219] width 20 height 19
type input "**********"
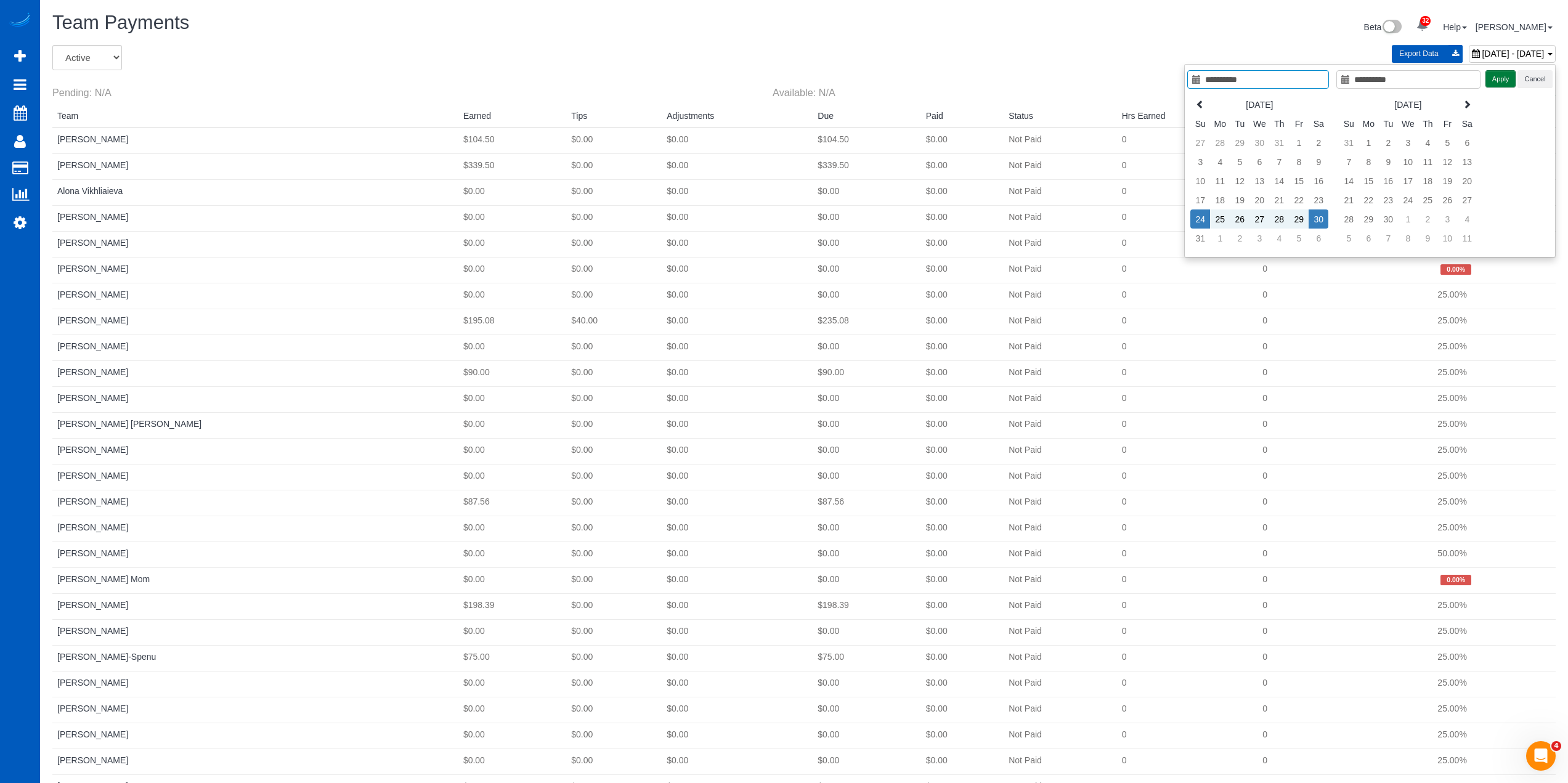
click at [1500, 76] on button "Apply" at bounding box center [1501, 80] width 31 height 18
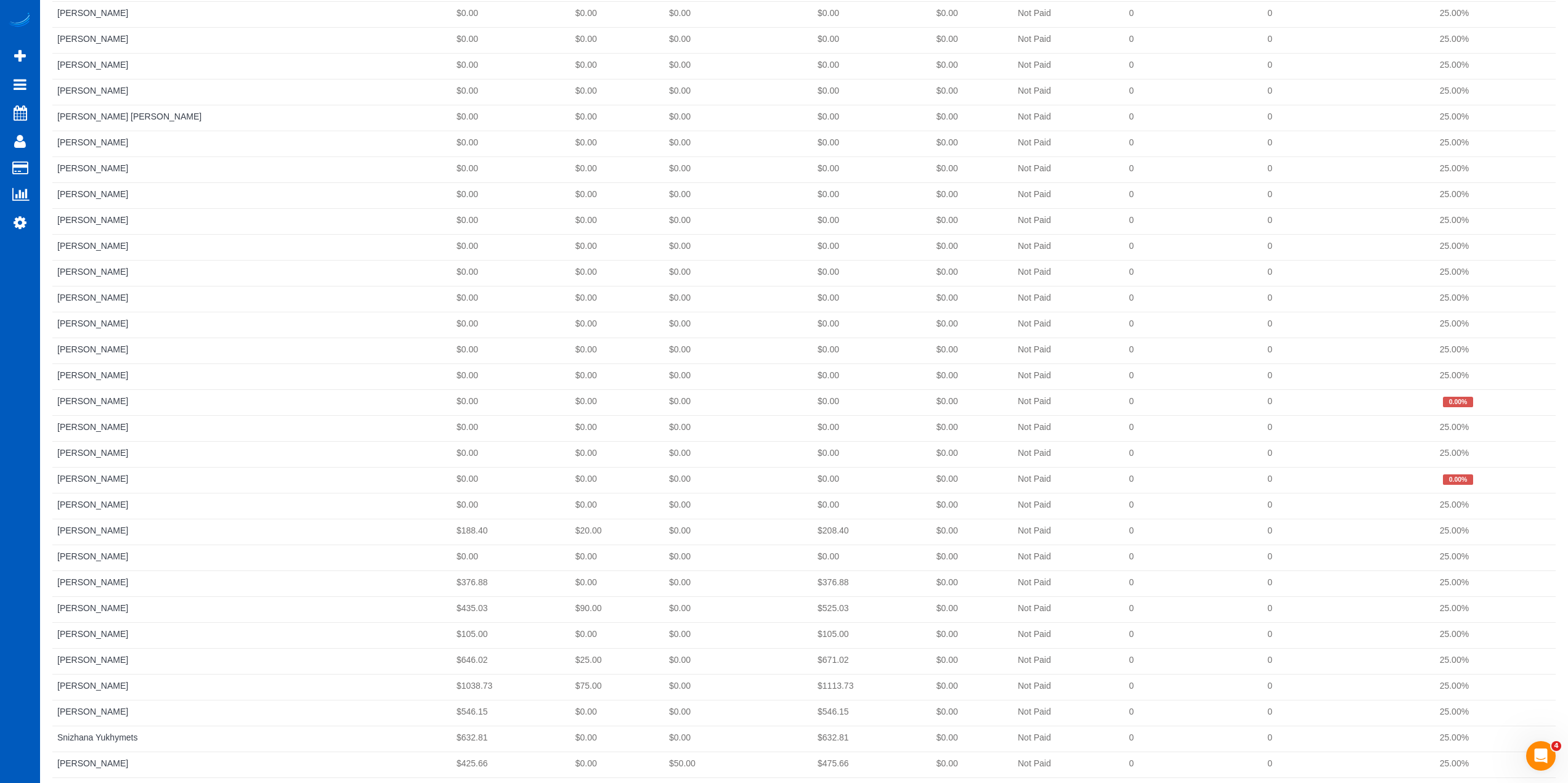
scroll to position [1236, 0]
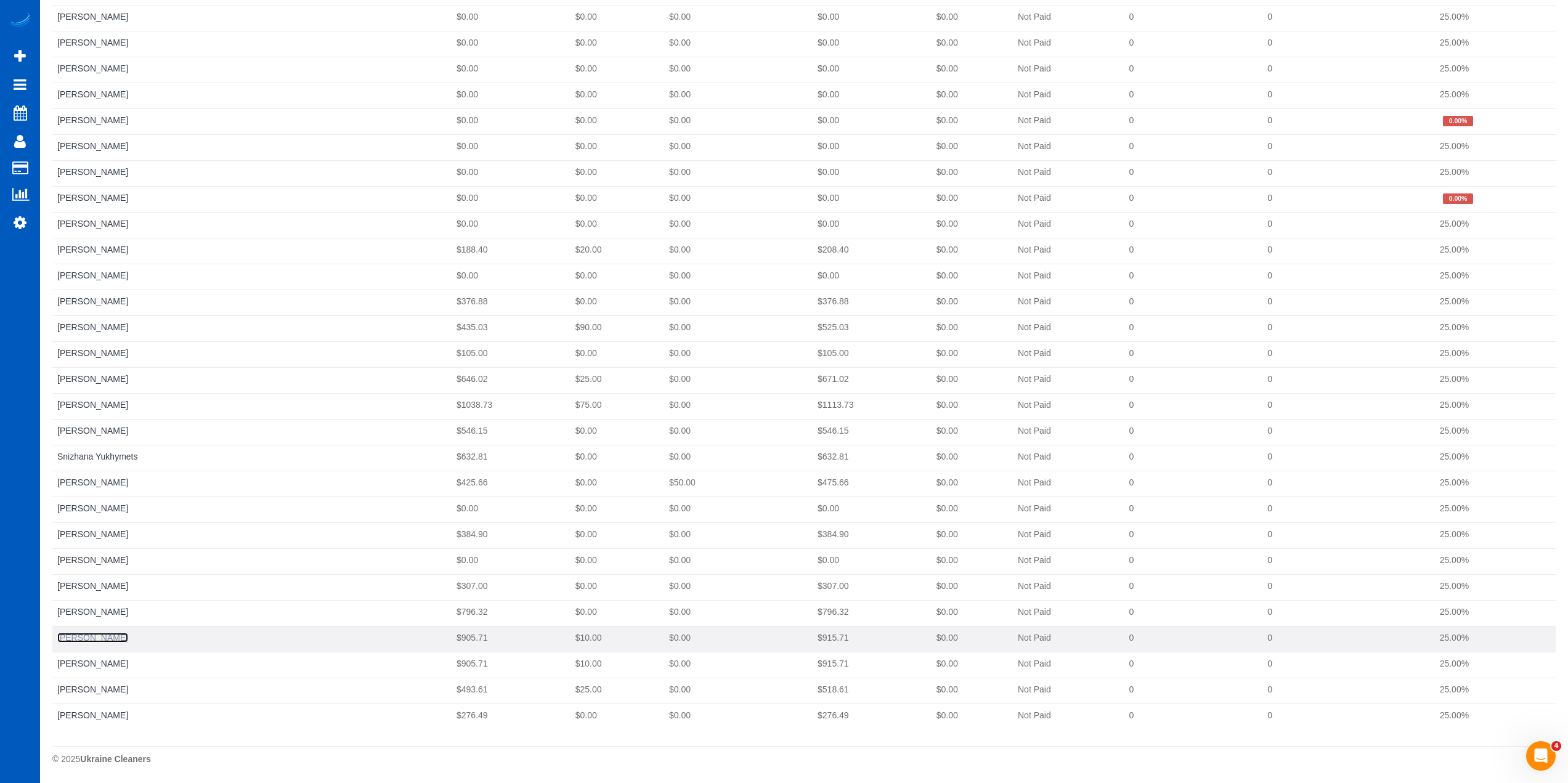
click at [88, 635] on link "[PERSON_NAME]" at bounding box center [92, 638] width 71 height 10
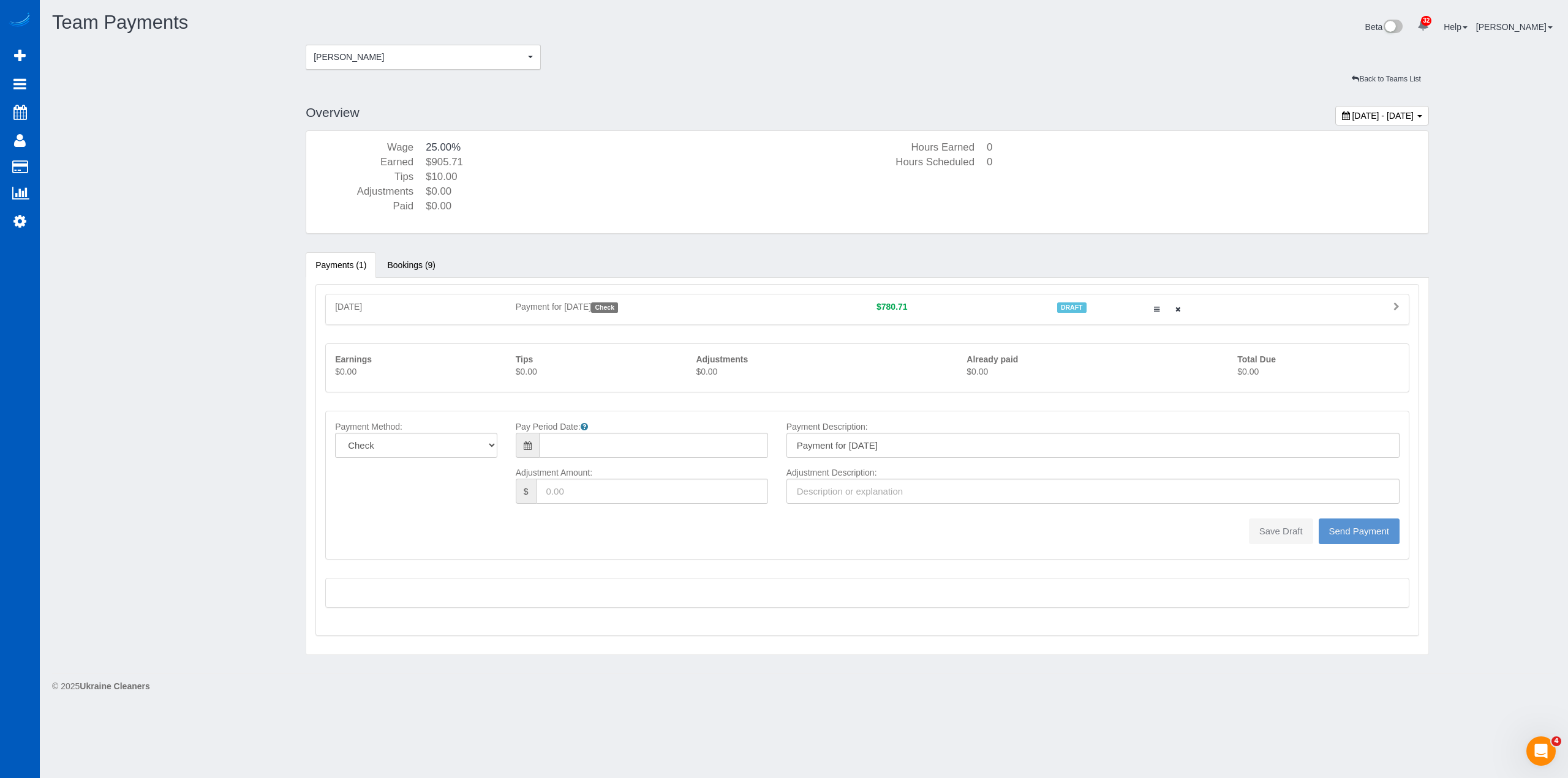
type input "08/24/2025"
type input "0"
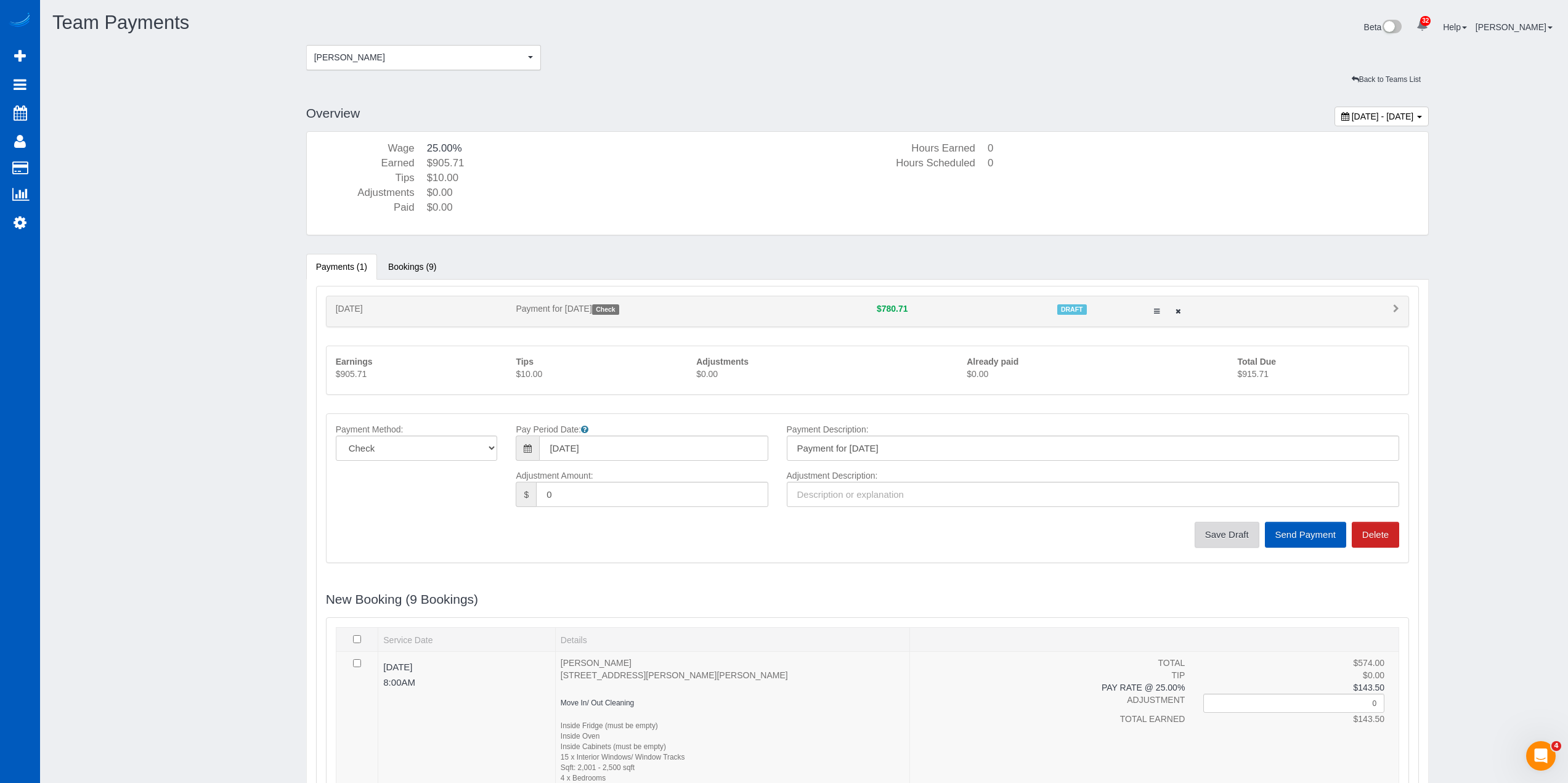
click at [1222, 536] on button "Save Draft" at bounding box center [1227, 534] width 65 height 26
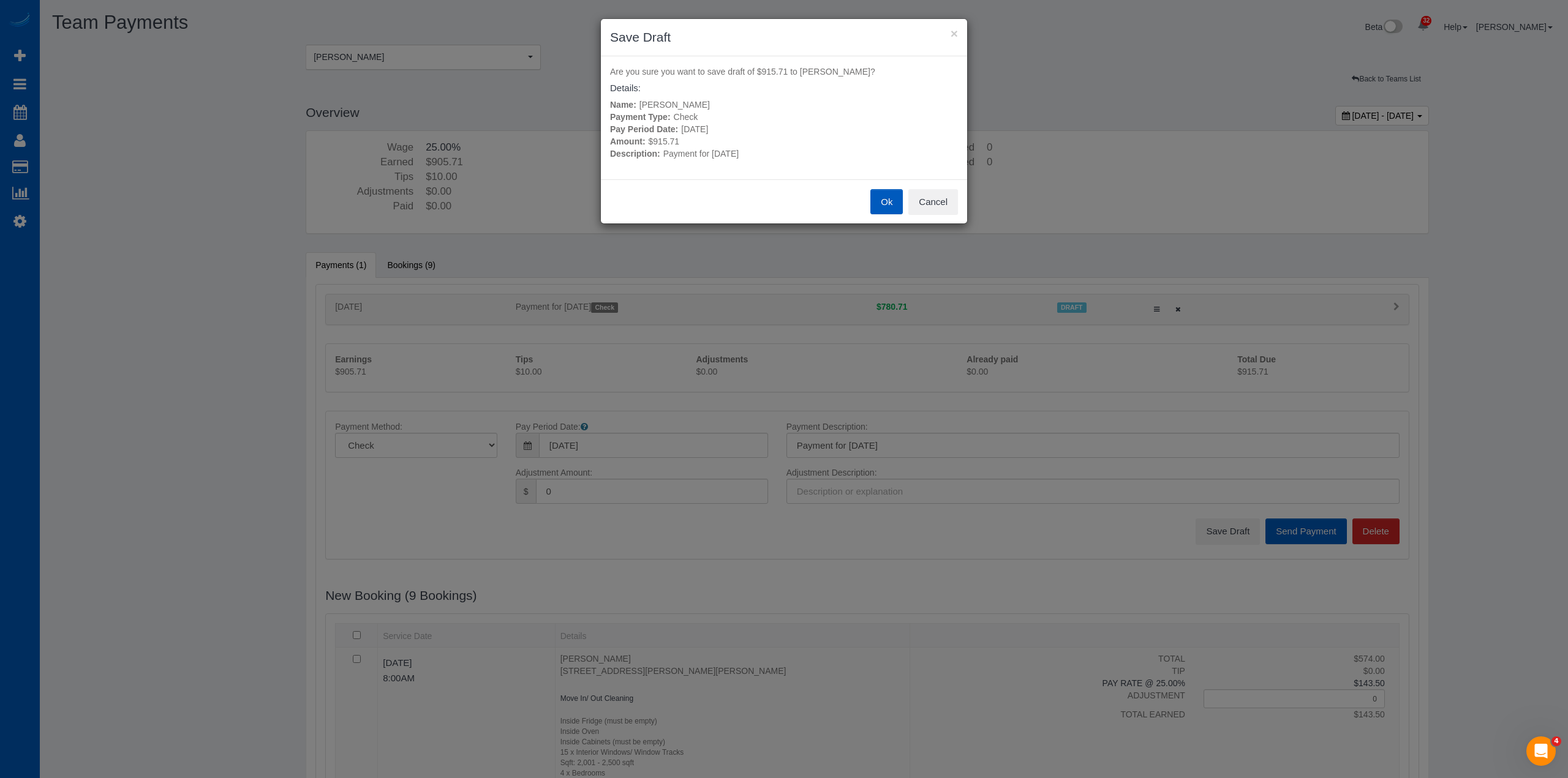
click at [879, 201] on button "Ok" at bounding box center [886, 202] width 33 height 26
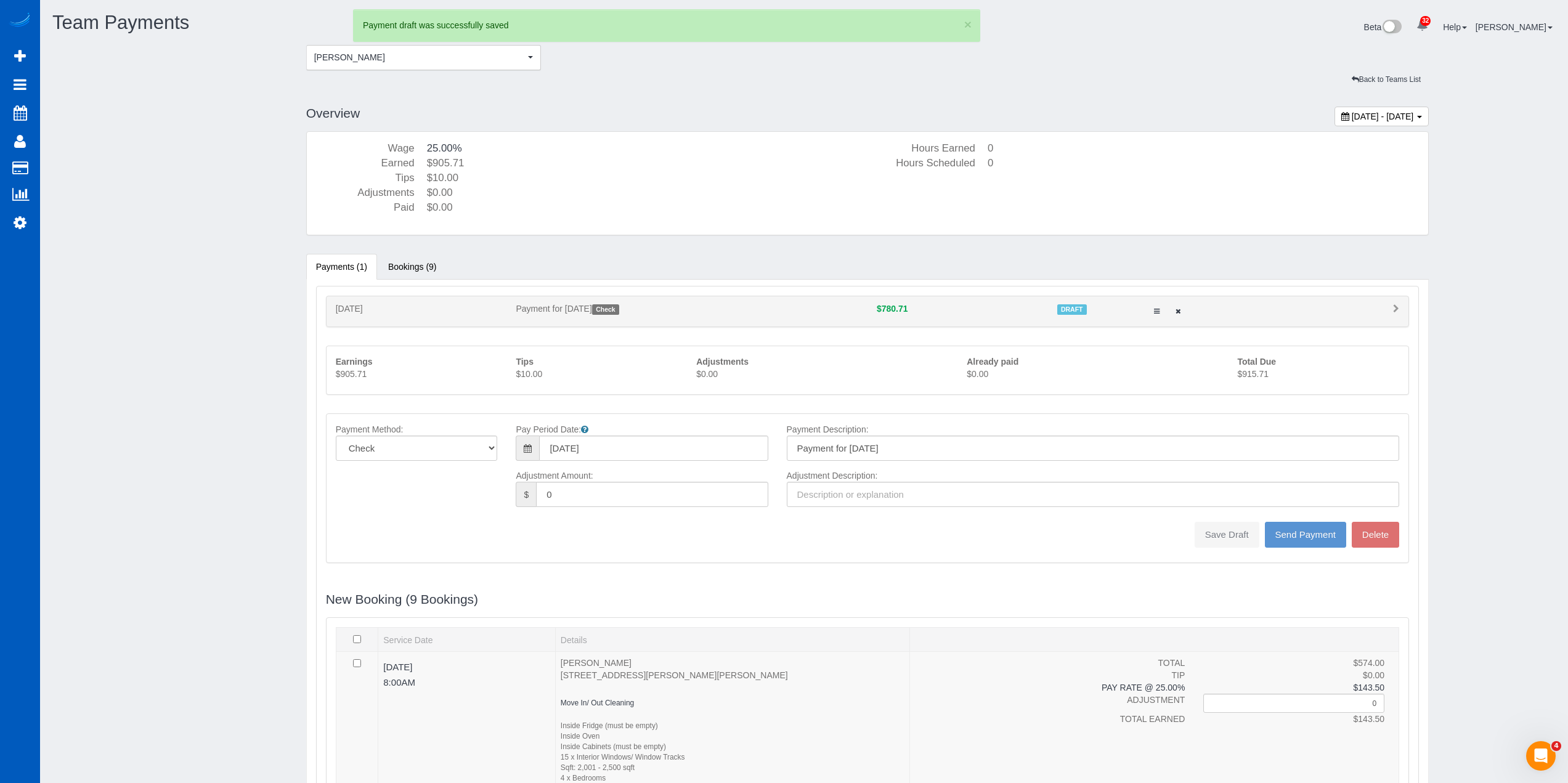
click at [923, 311] on div "$780.71" at bounding box center [958, 309] width 181 height 13
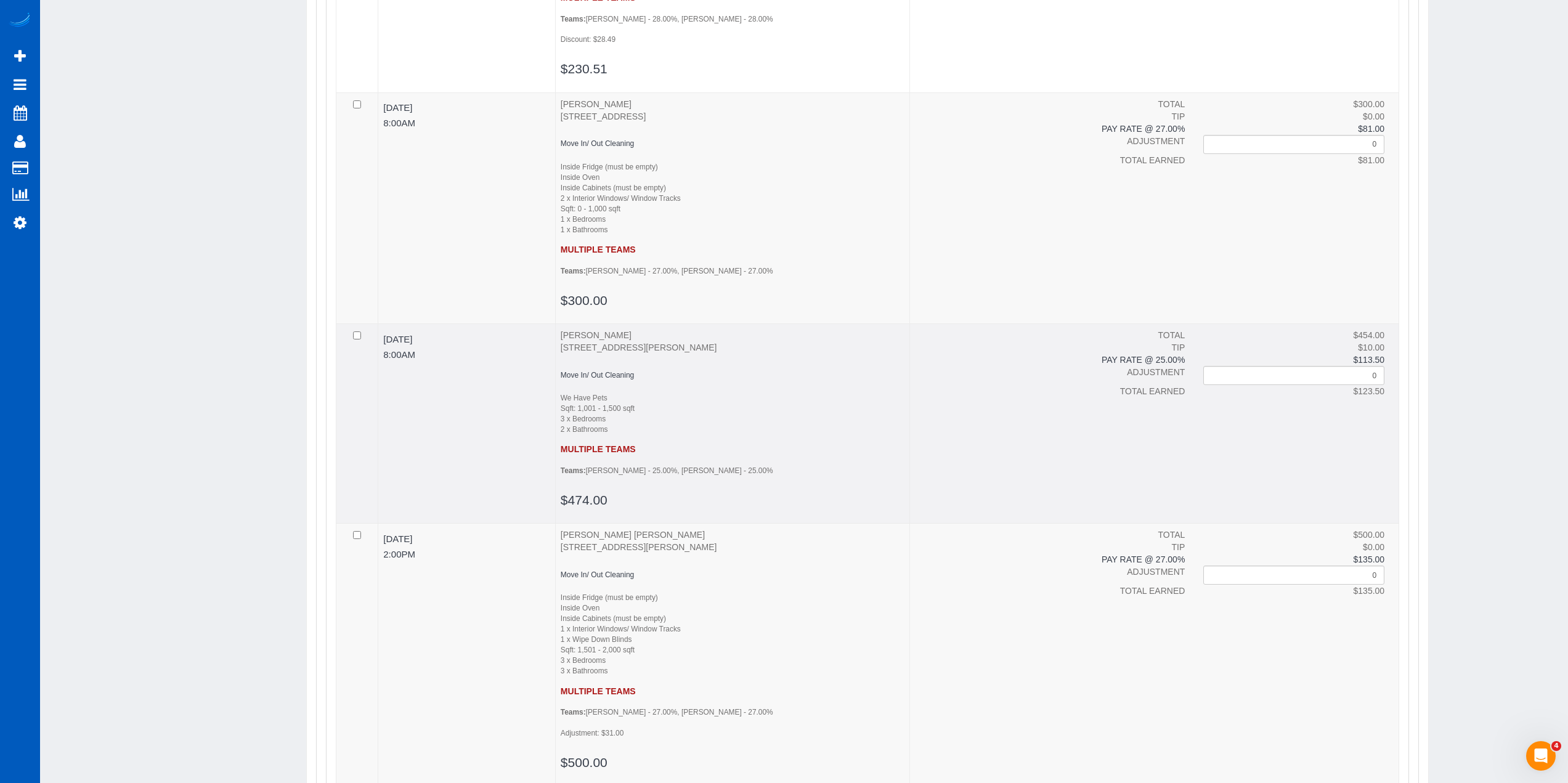
scroll to position [1968, 0]
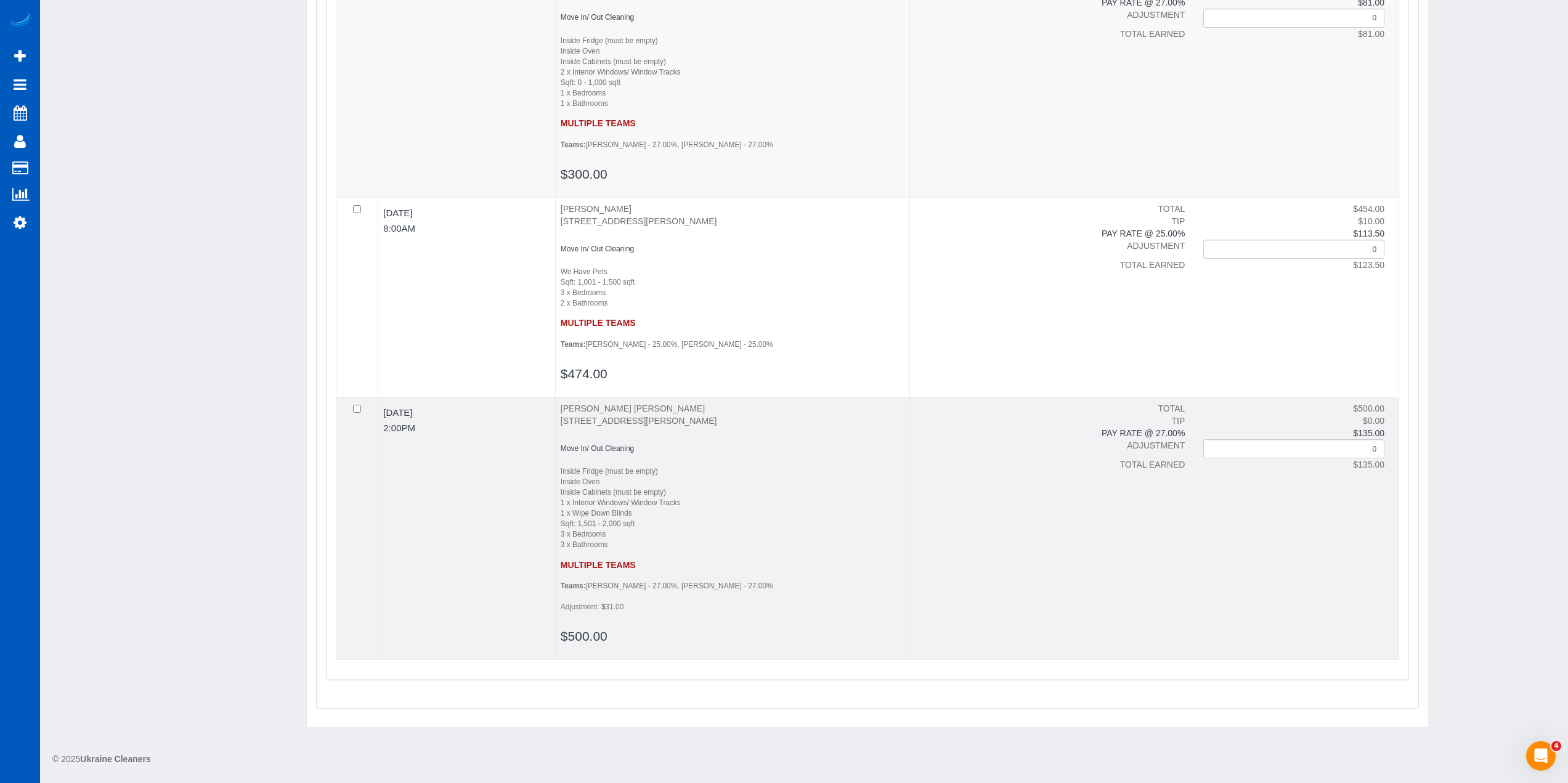
drag, startPoint x: 1353, startPoint y: 471, endPoint x: 1379, endPoint y: 470, distance: 26.0
click at [1386, 473] on td "TOTAL $500.00 TIP $0.00 PAY RATE @ 27.00% $135.00 ADJUSTMENT 0 TOTAL EARNED $13…" at bounding box center [1155, 529] width 490 height 263
click at [1379, 470] on div "$135.00" at bounding box center [1294, 464] width 200 height 13
copy div "135.00"
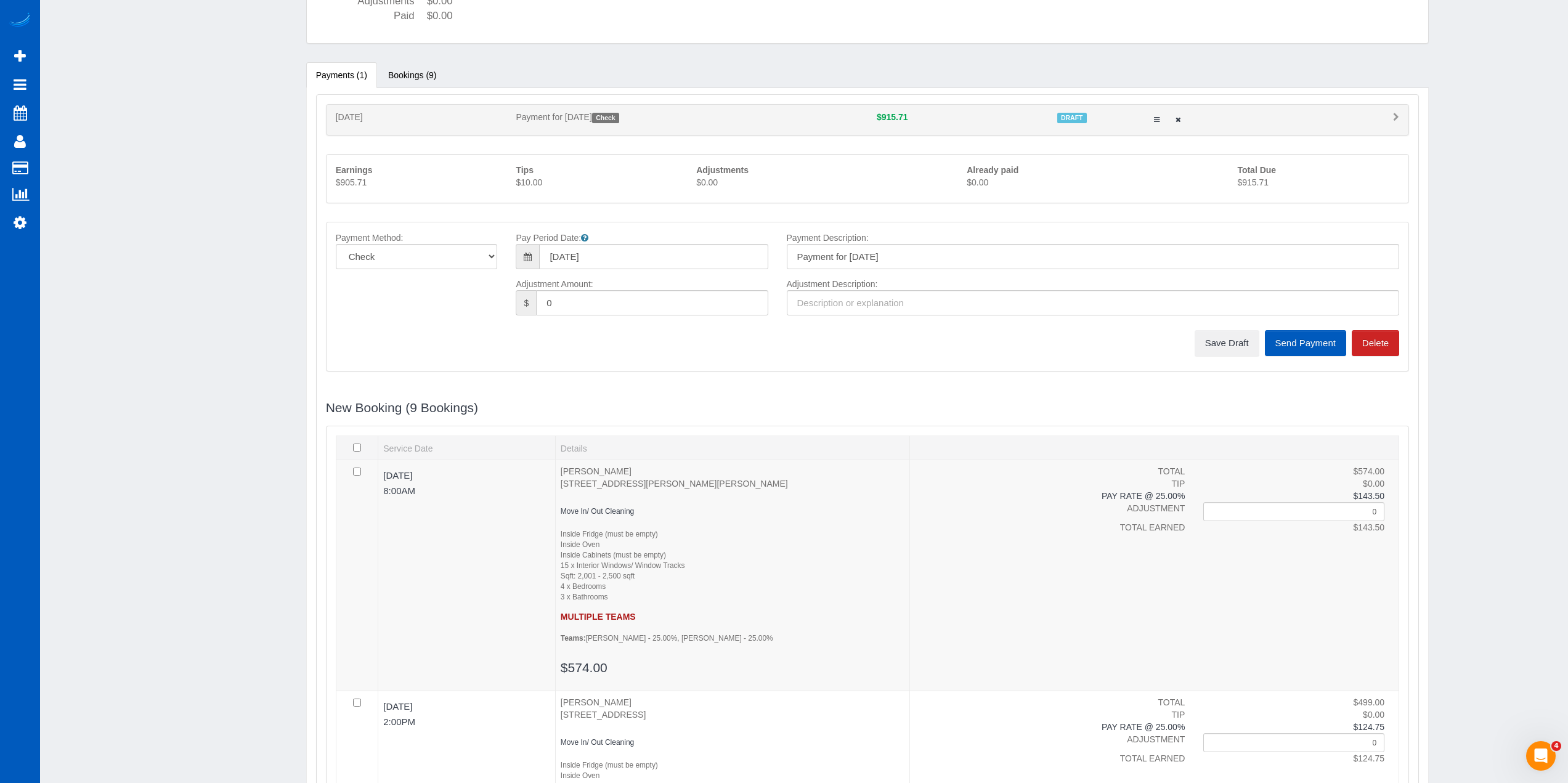
scroll to position [0, 0]
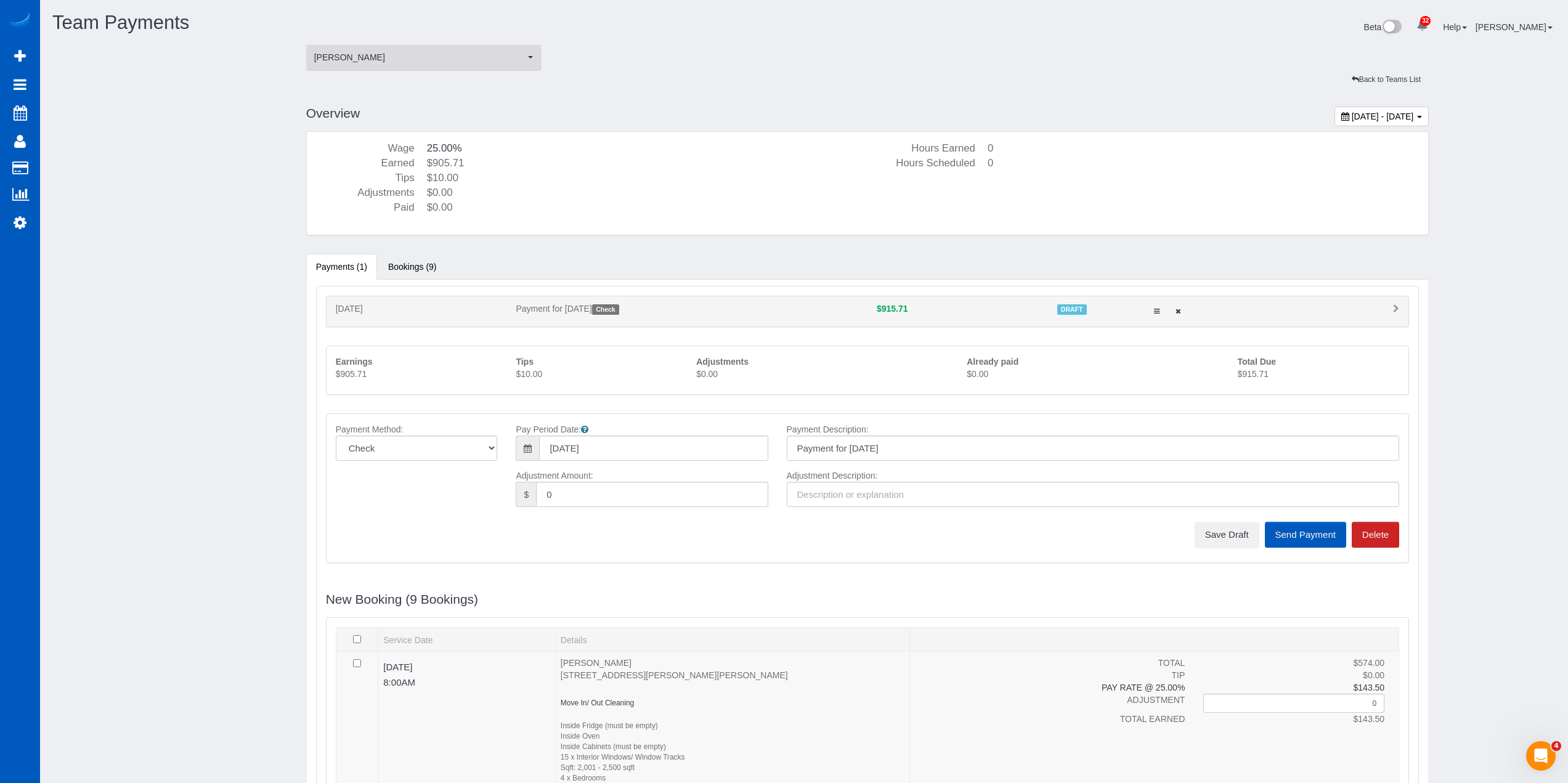
click at [379, 59] on span "[PERSON_NAME]" at bounding box center [420, 57] width 212 height 13
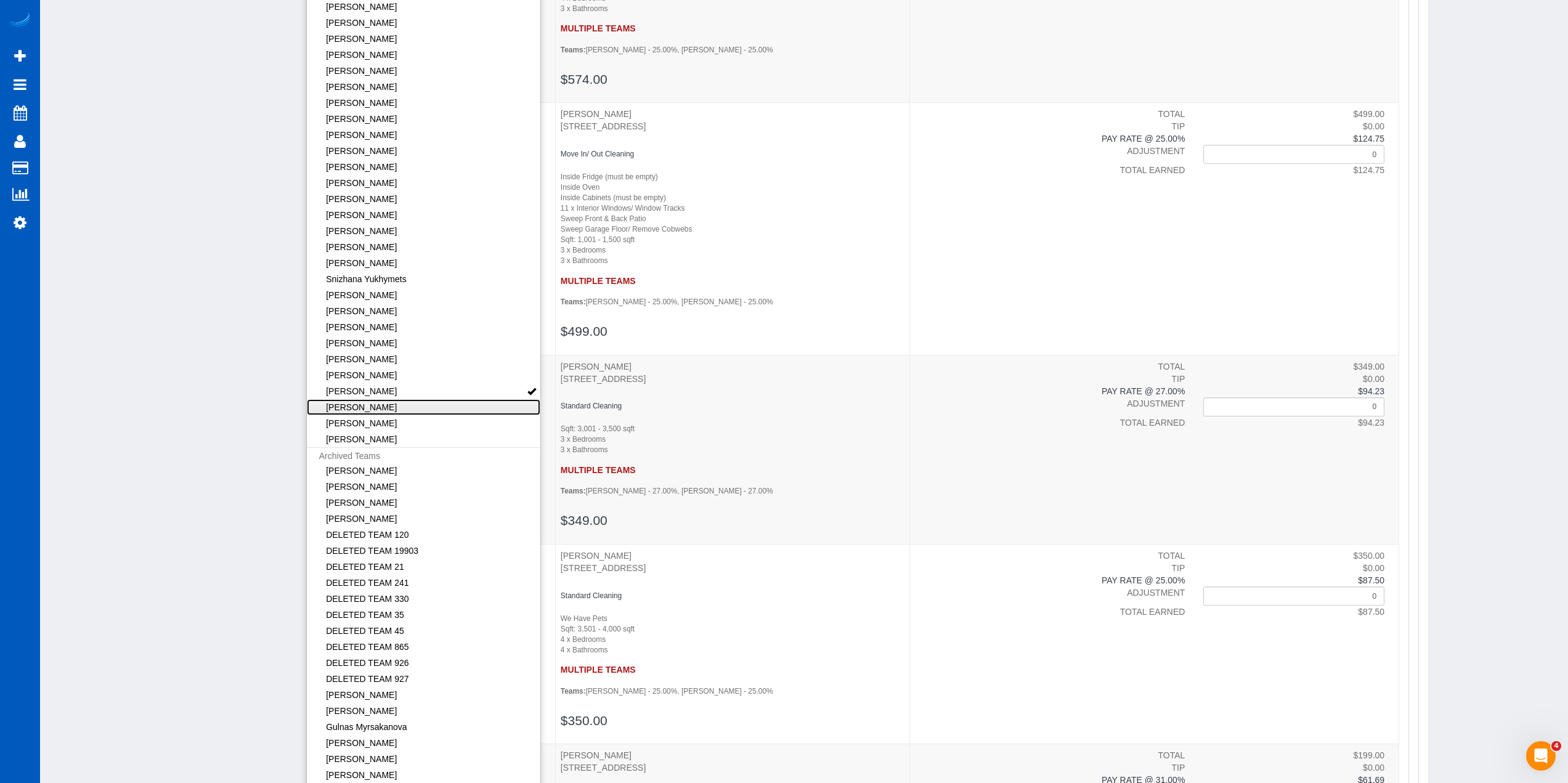
click at [397, 402] on link "[PERSON_NAME]" at bounding box center [423, 407] width 234 height 16
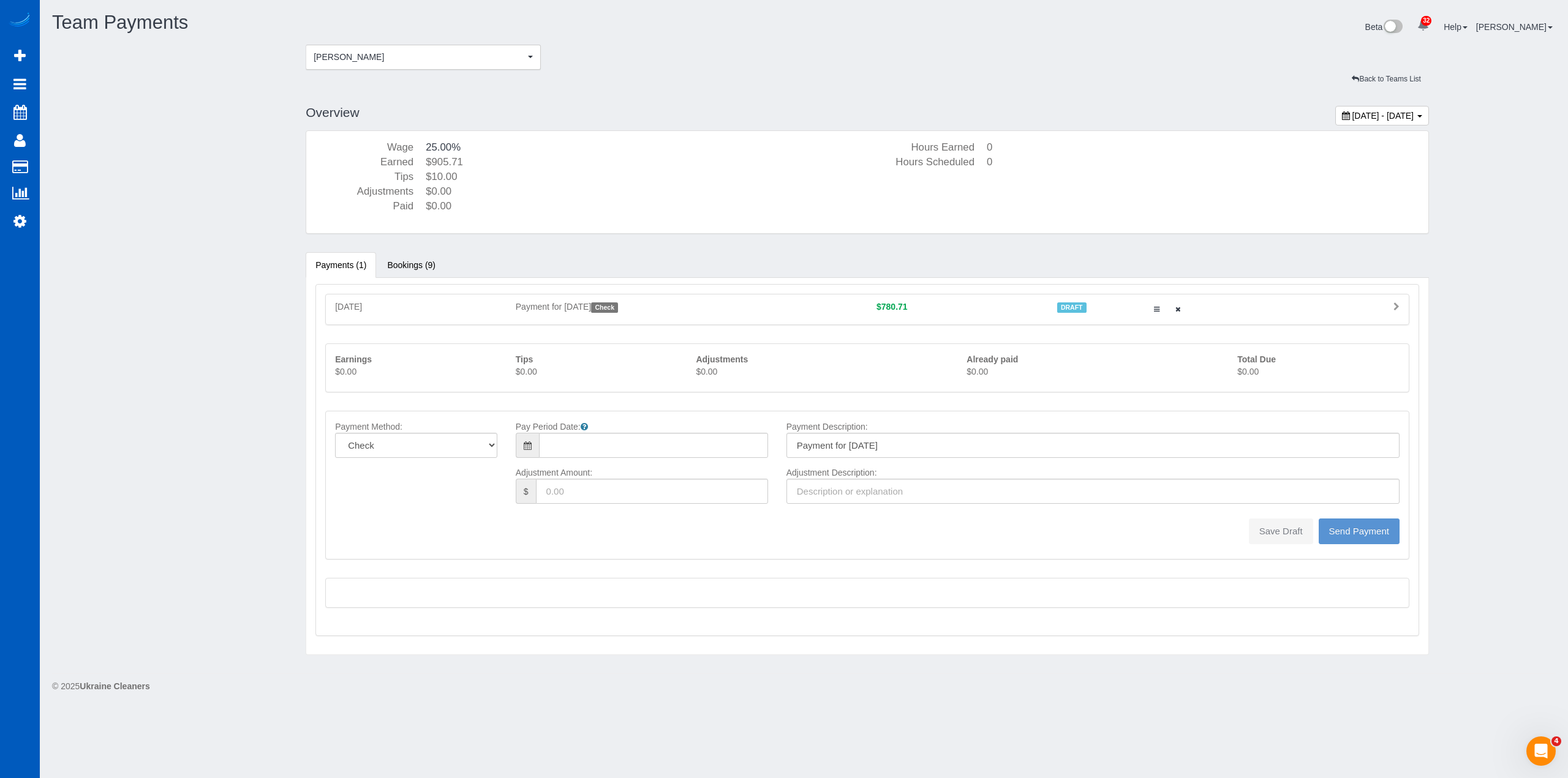
type input "08/24/2025"
type input "0"
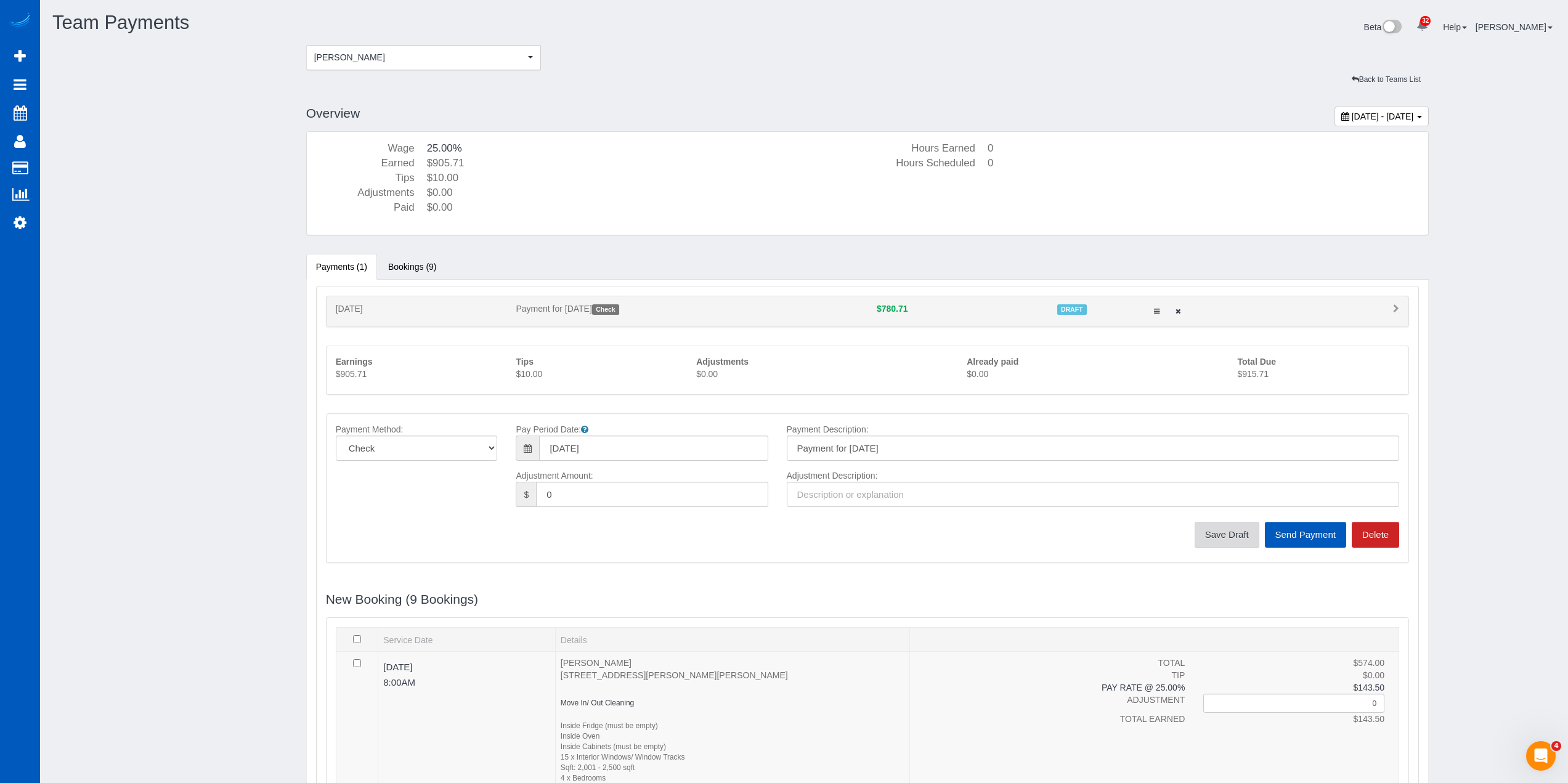
click at [1233, 542] on button "Save Draft" at bounding box center [1227, 534] width 65 height 26
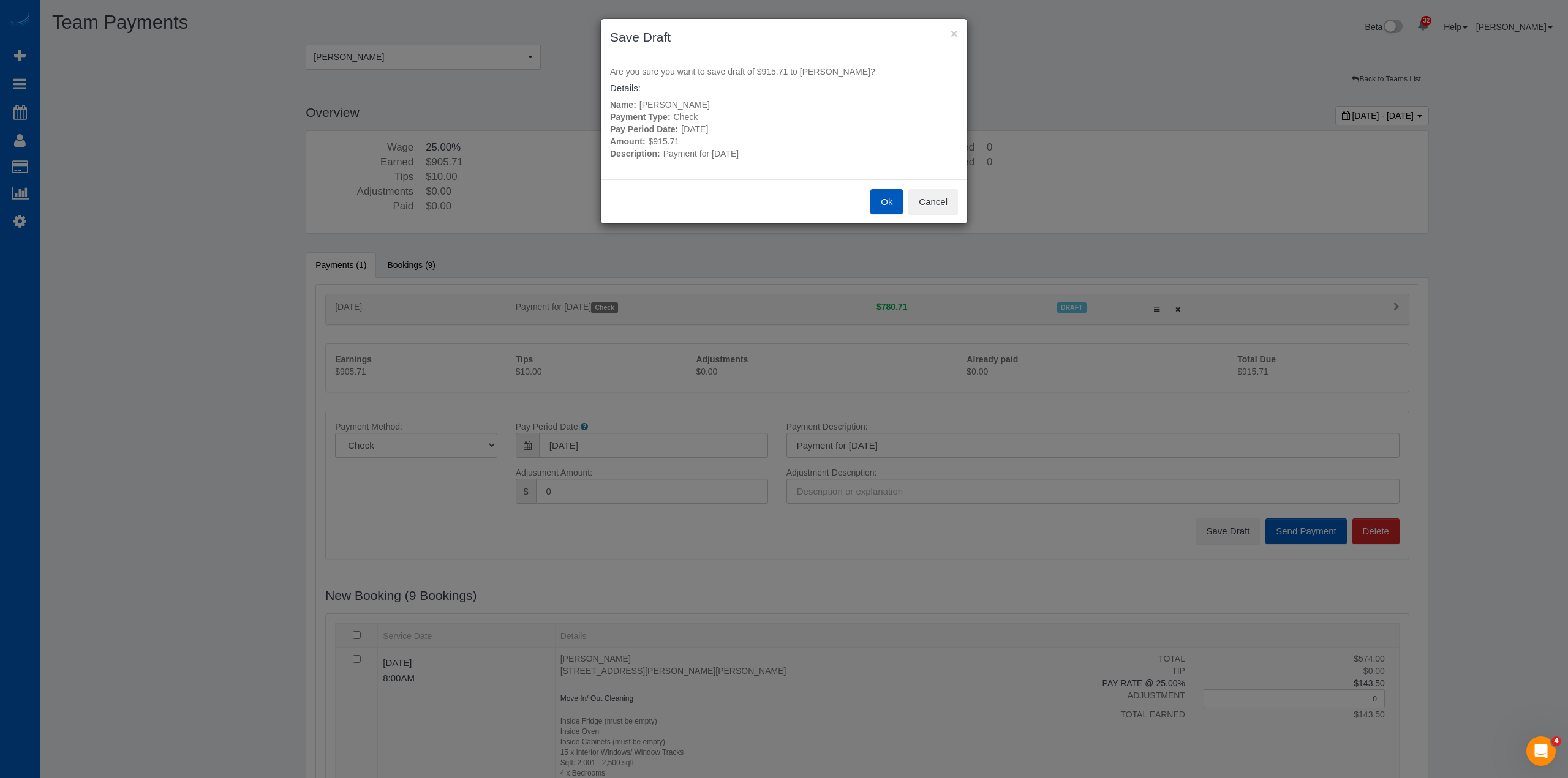
click at [881, 201] on button "Ok" at bounding box center [886, 202] width 33 height 26
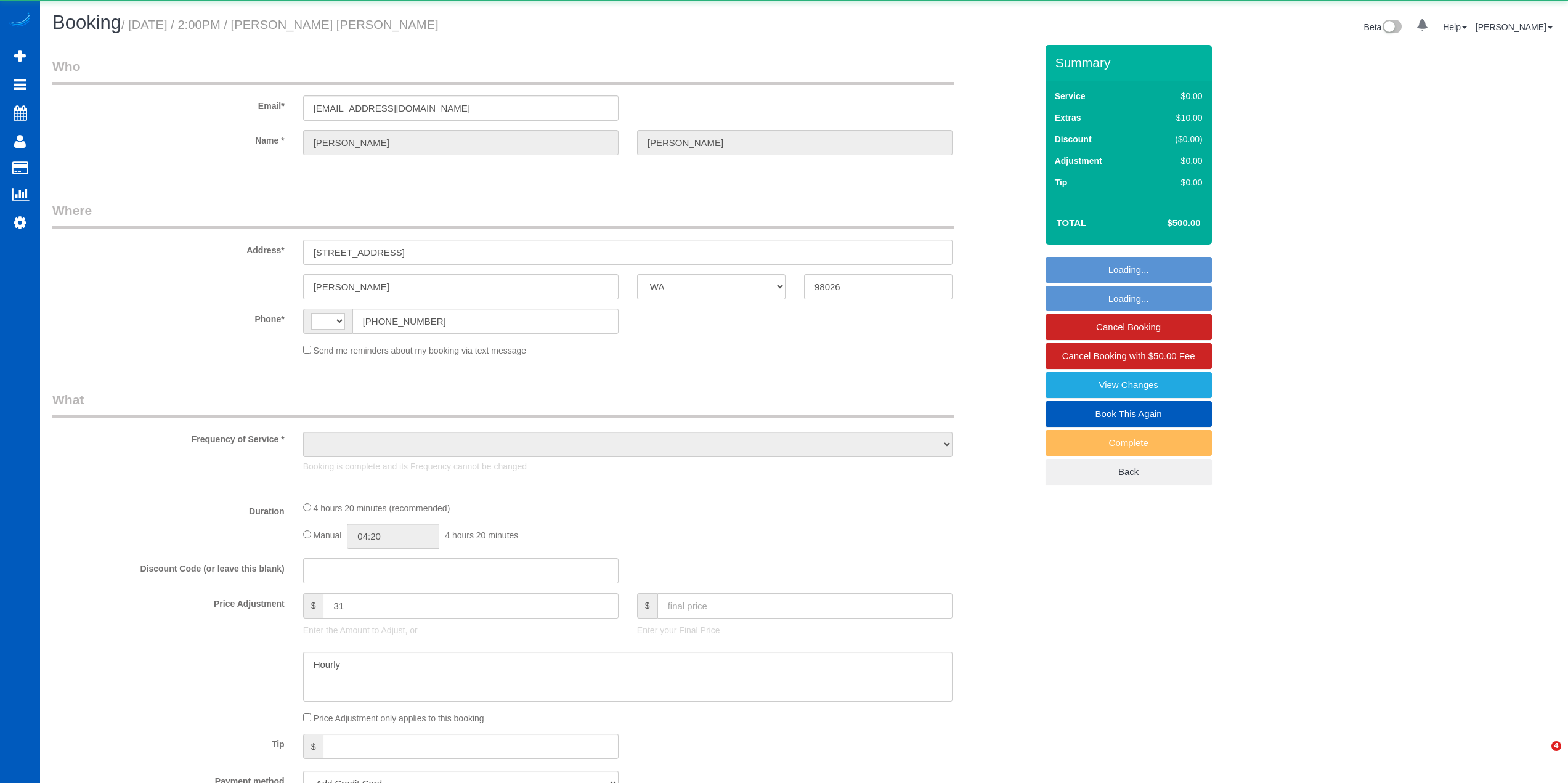
select select "WA"
select select "string:[GEOGRAPHIC_DATA]"
select select "object:924"
select select "string:fspay-e57d1da3-a2b0-4ad0-85a2-ed52c4e30576"
select select "199"
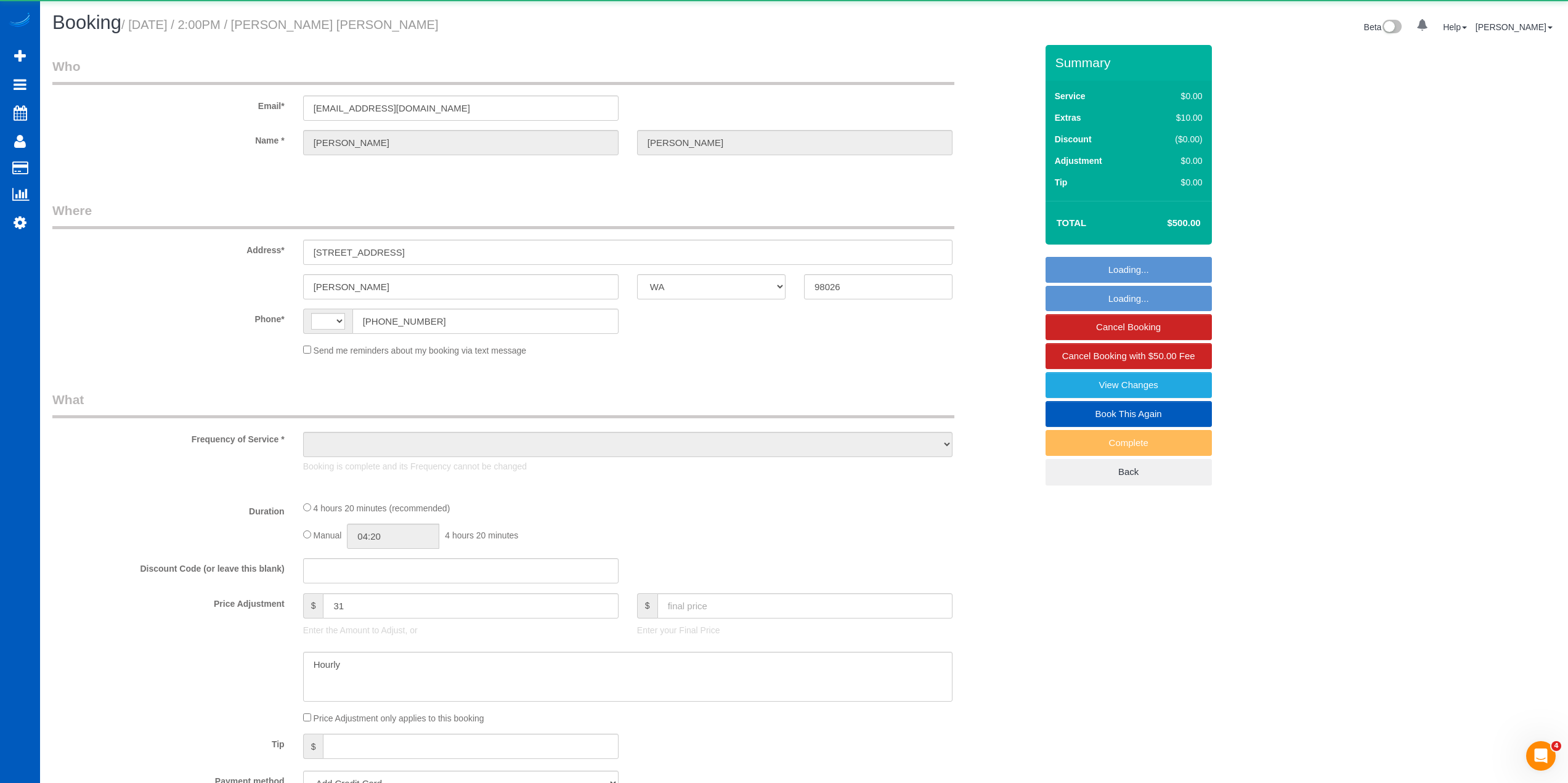
select select "1501"
select select "3"
select select "spot1"
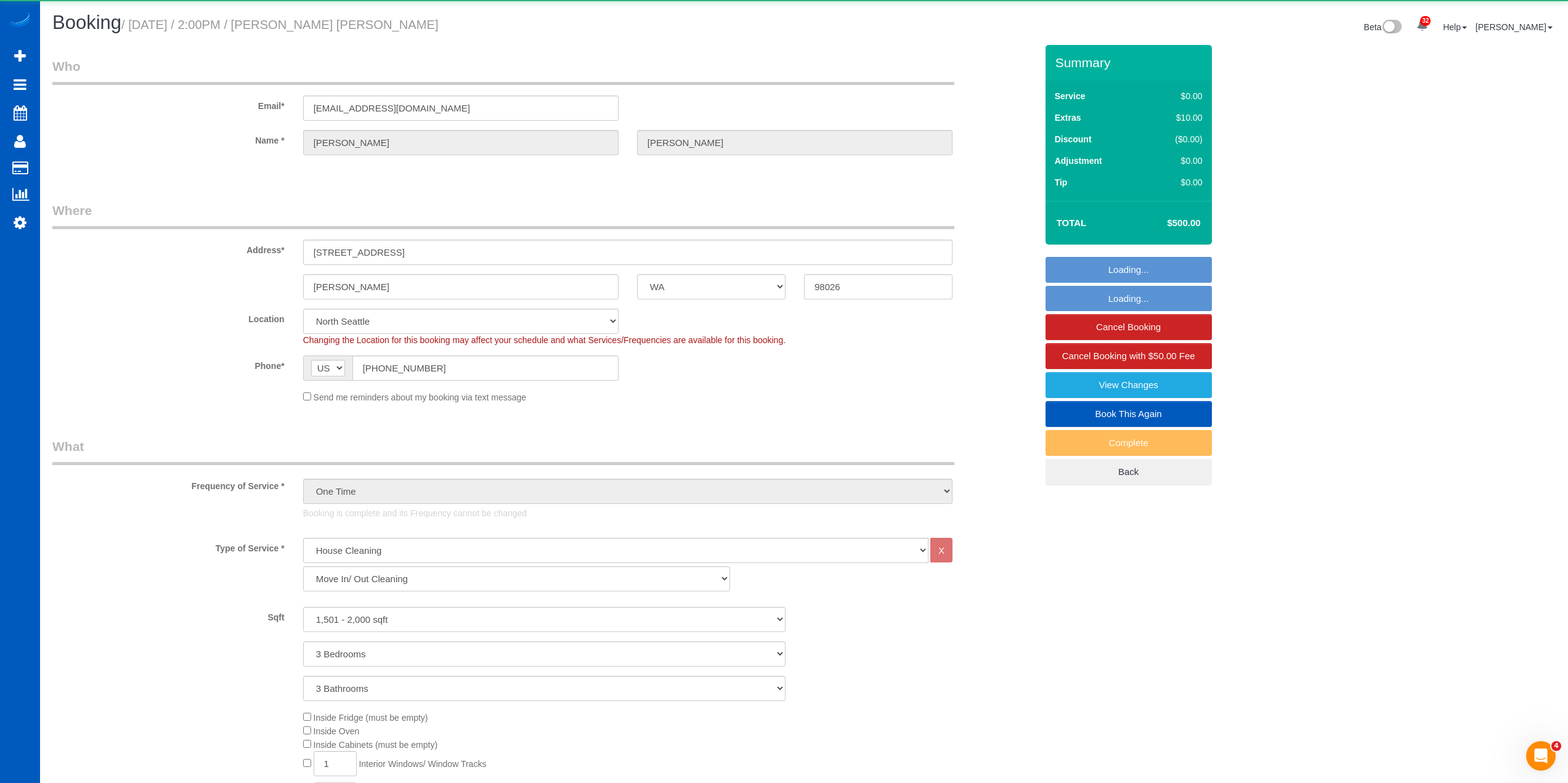
select select "object:1187"
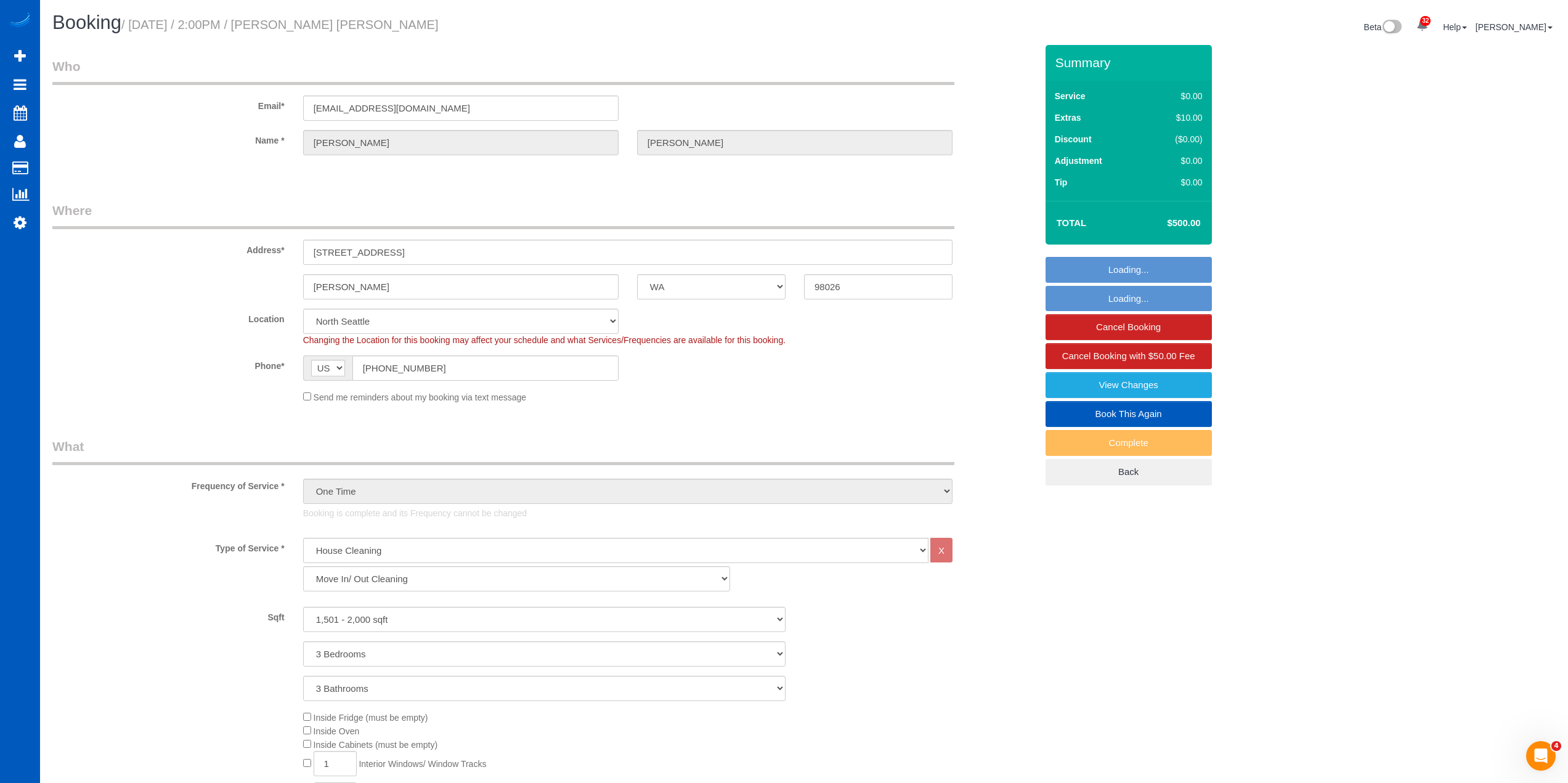
select select "1501"
select select "3"
drag, startPoint x: 413, startPoint y: 27, endPoint x: 136, endPoint y: 27, distance: 277.0
click at [136, 27] on h1 "Booking / [DATE] / 2:00PM / [PERSON_NAME] [PERSON_NAME]" at bounding box center [423, 23] width 742 height 21
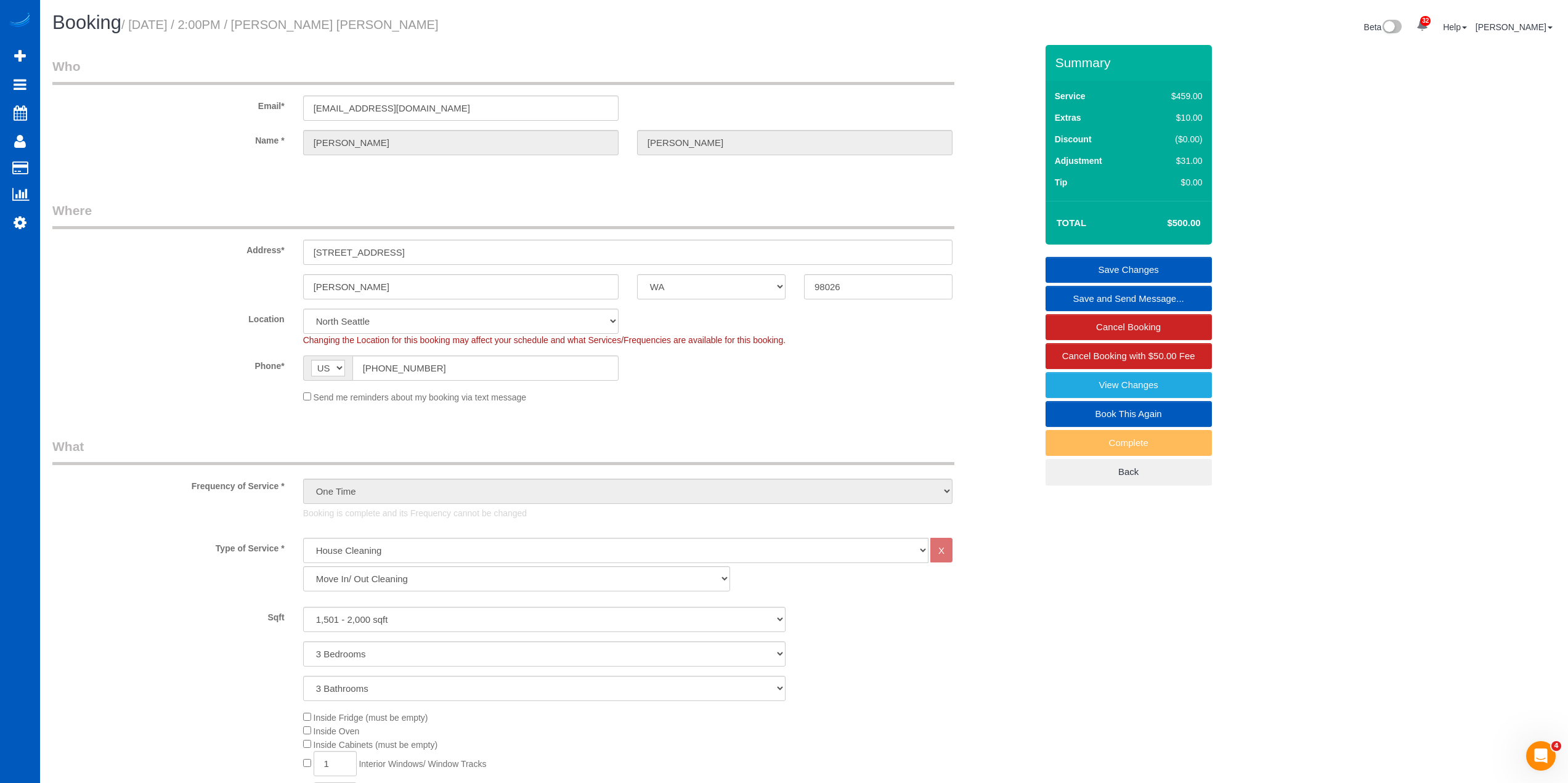
copy small "[DATE] / 2:00PM / [PERSON_NAME] [PERSON_NAME]"
